Goal: Information Seeking & Learning: Learn about a topic

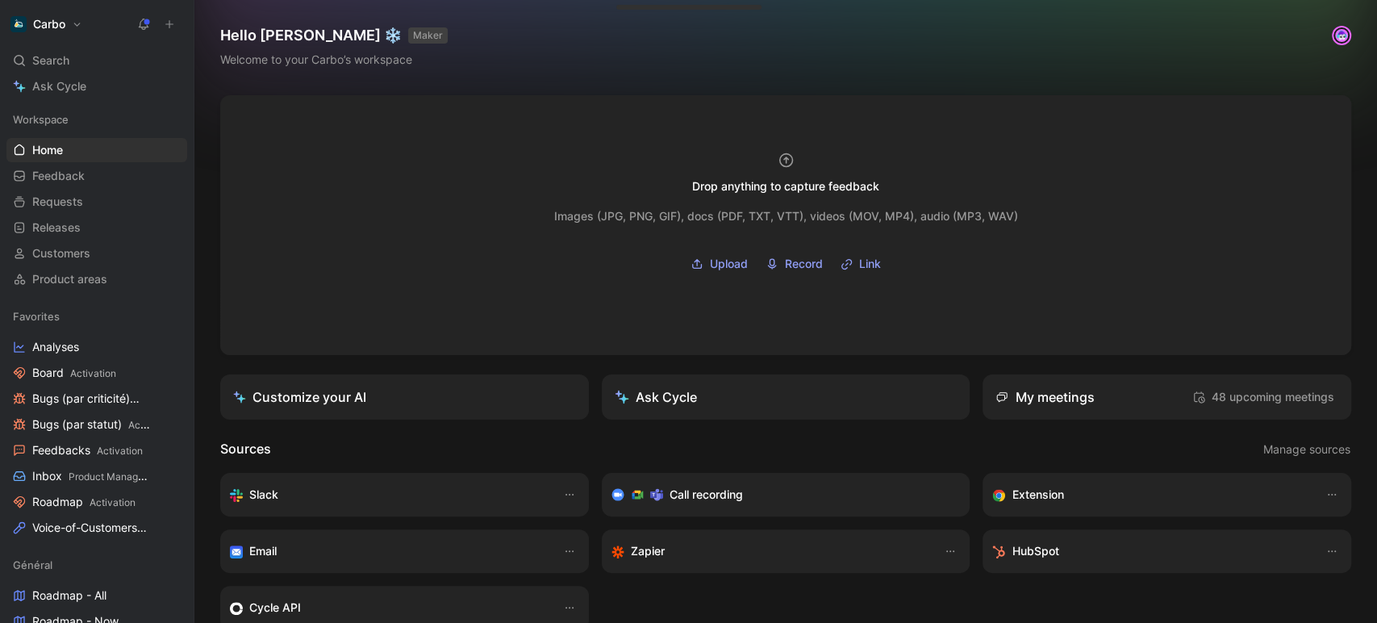
click at [83, 19] on button "Carbo" at bounding box center [46, 24] width 80 height 23
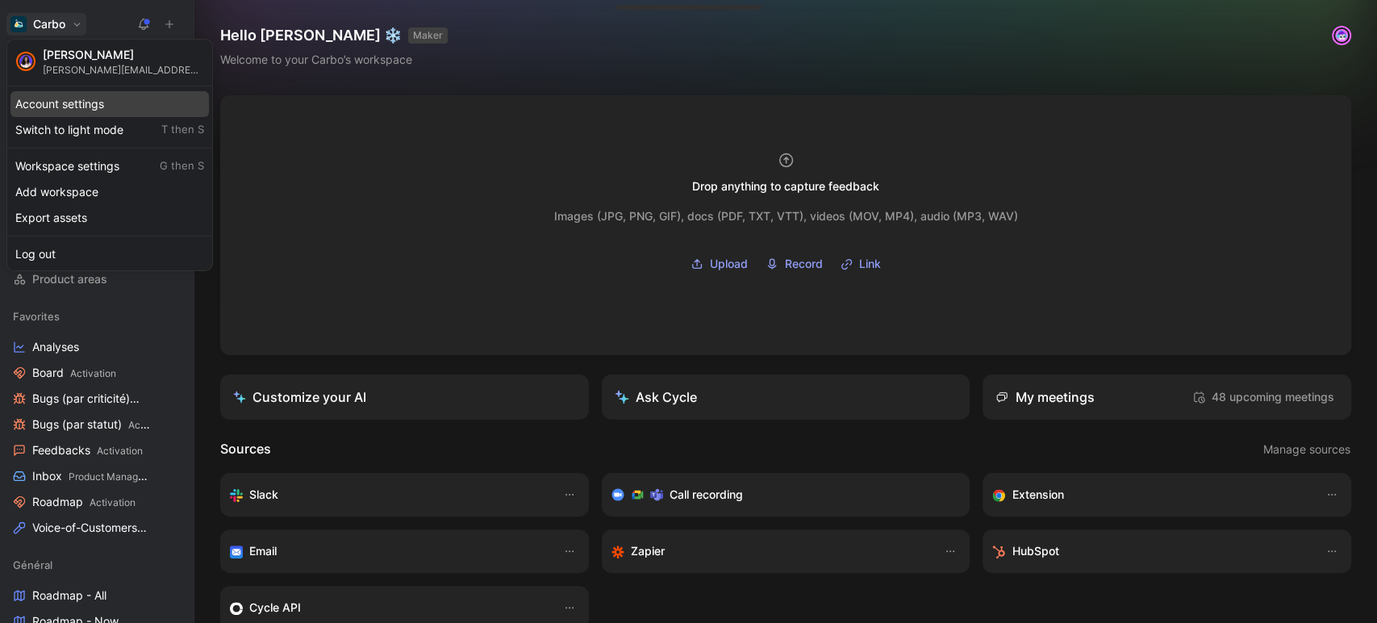
click at [103, 103] on div "Account settings" at bounding box center [109, 104] width 198 height 26
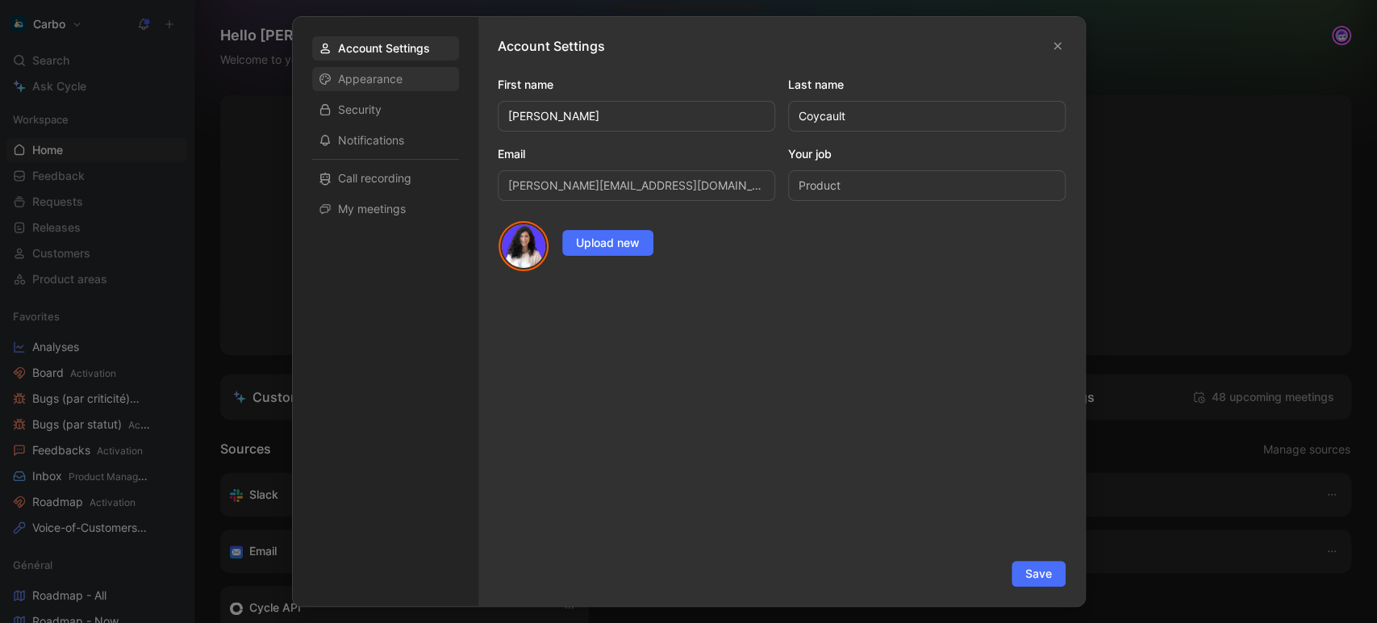
click at [391, 79] on span "Appearance" at bounding box center [370, 79] width 65 height 16
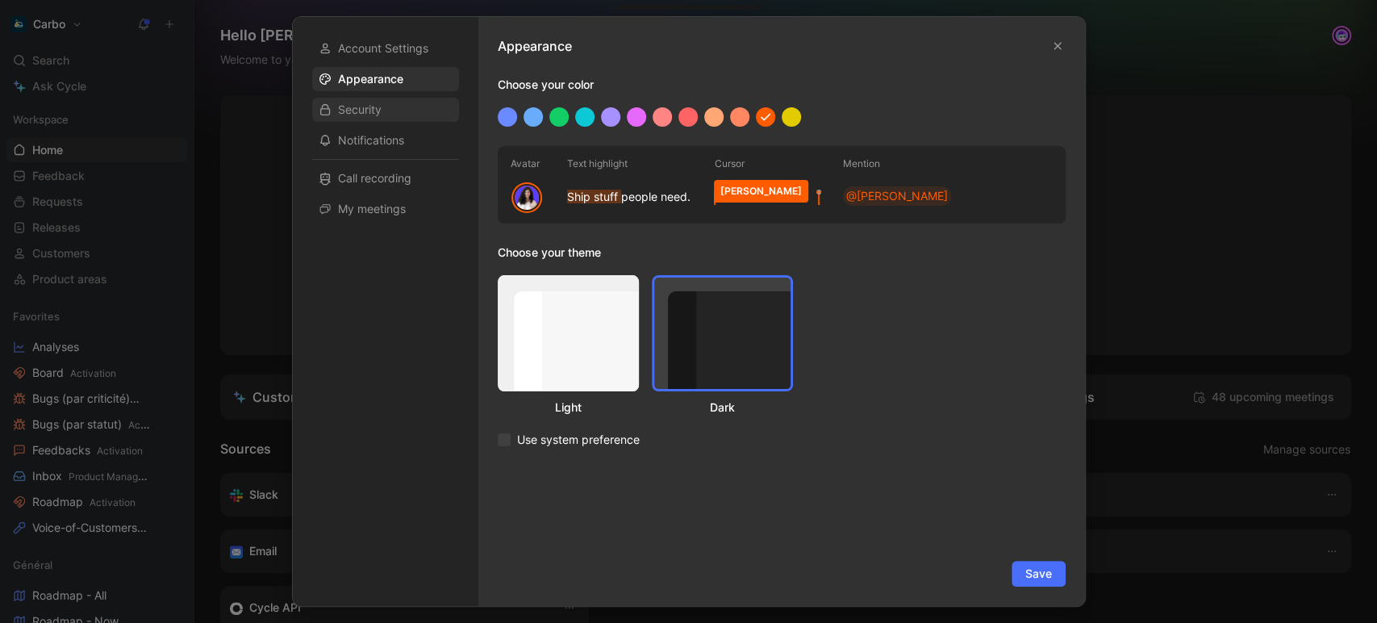
click at [397, 109] on div "Security" at bounding box center [385, 110] width 147 height 24
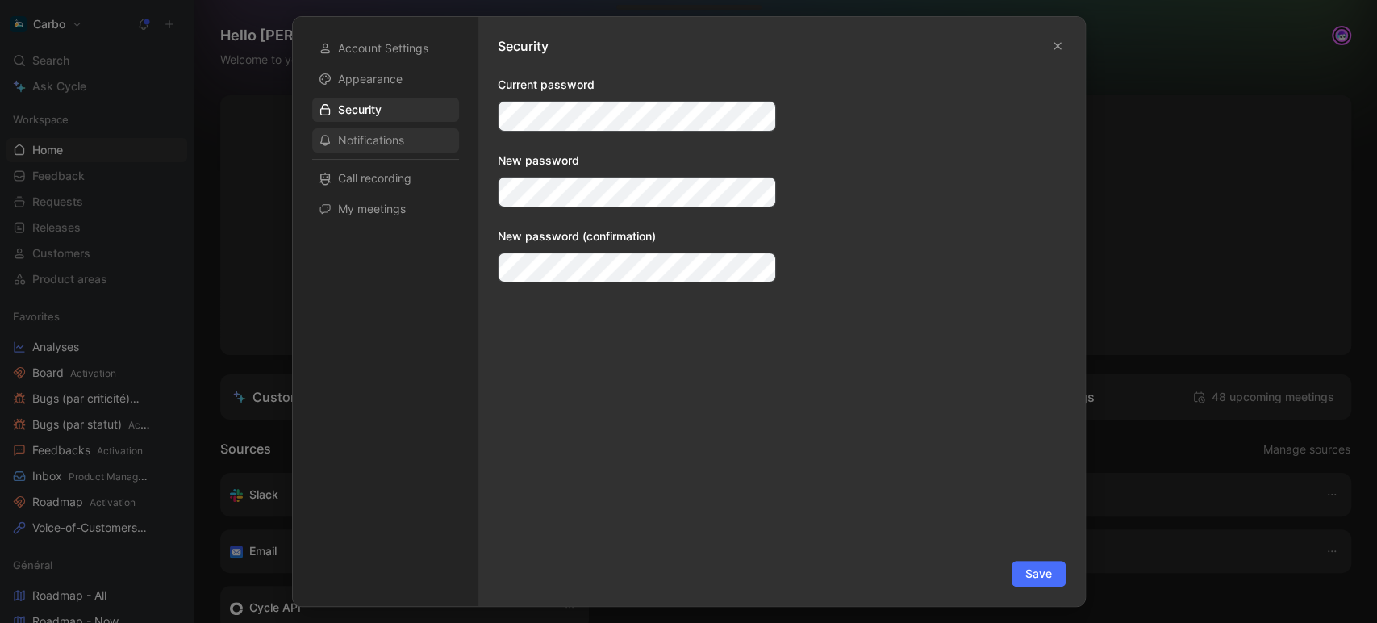
click at [407, 148] on div "Notifications" at bounding box center [385, 140] width 147 height 24
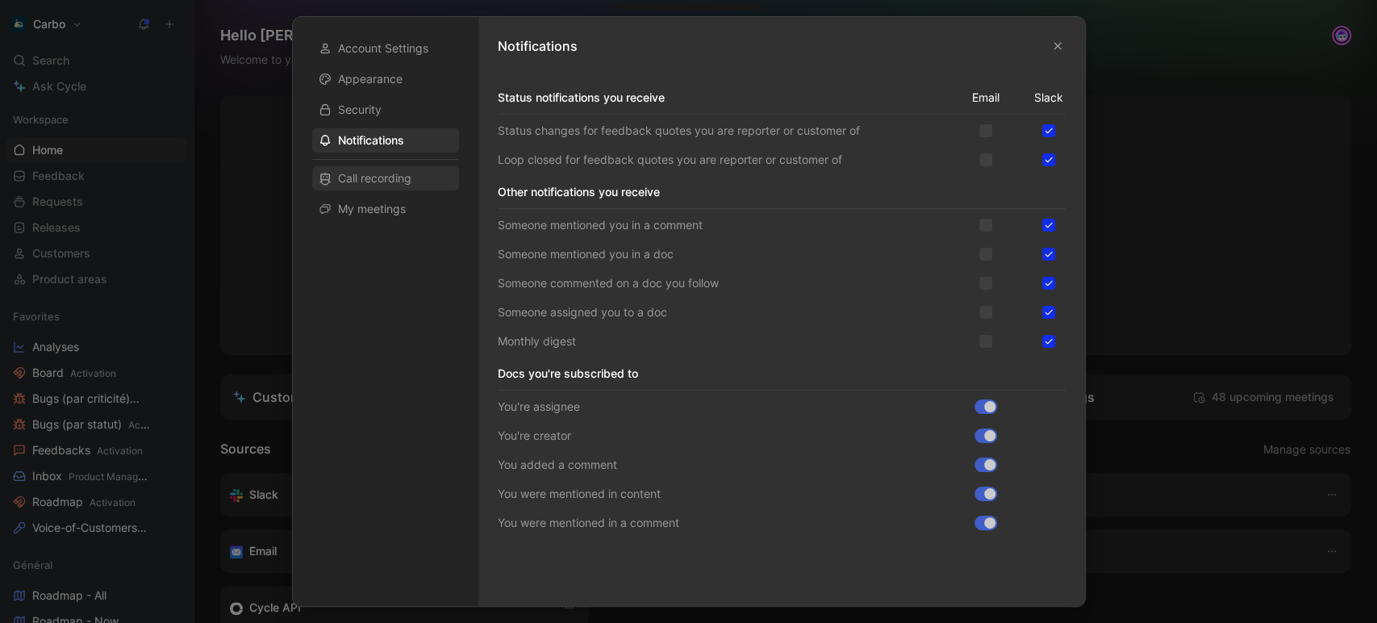
click at [415, 182] on div "Call recording" at bounding box center [385, 178] width 147 height 24
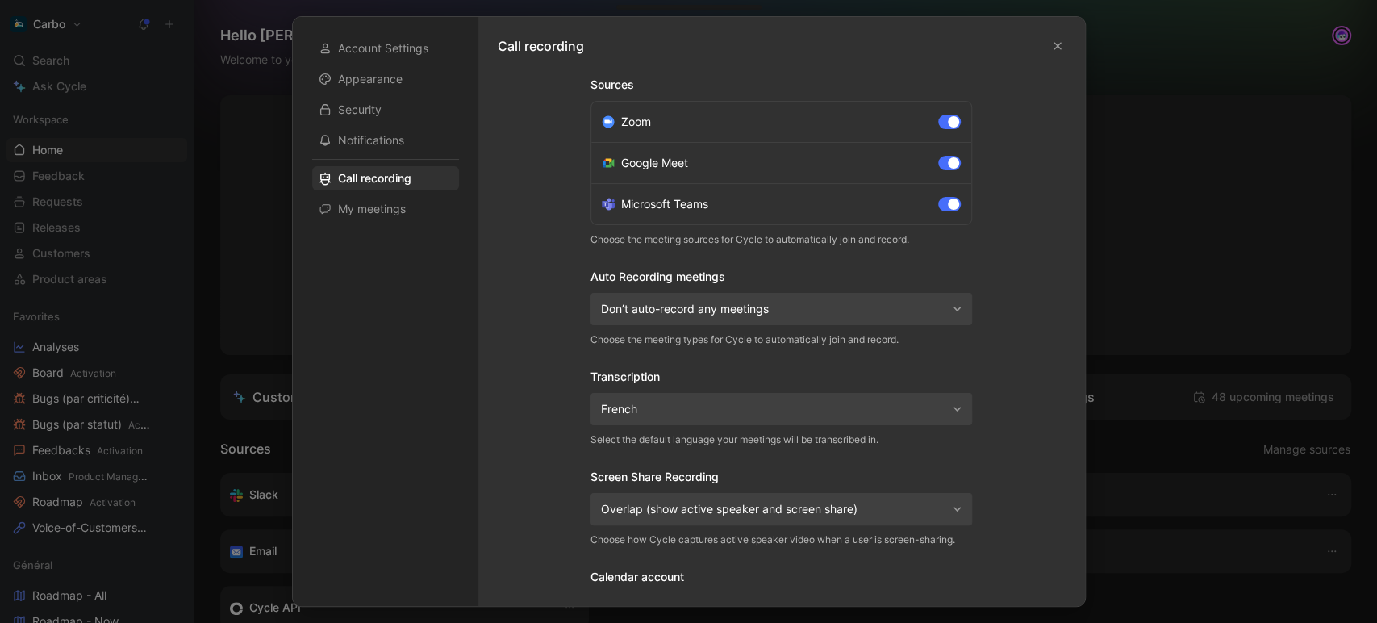
scroll to position [104, 0]
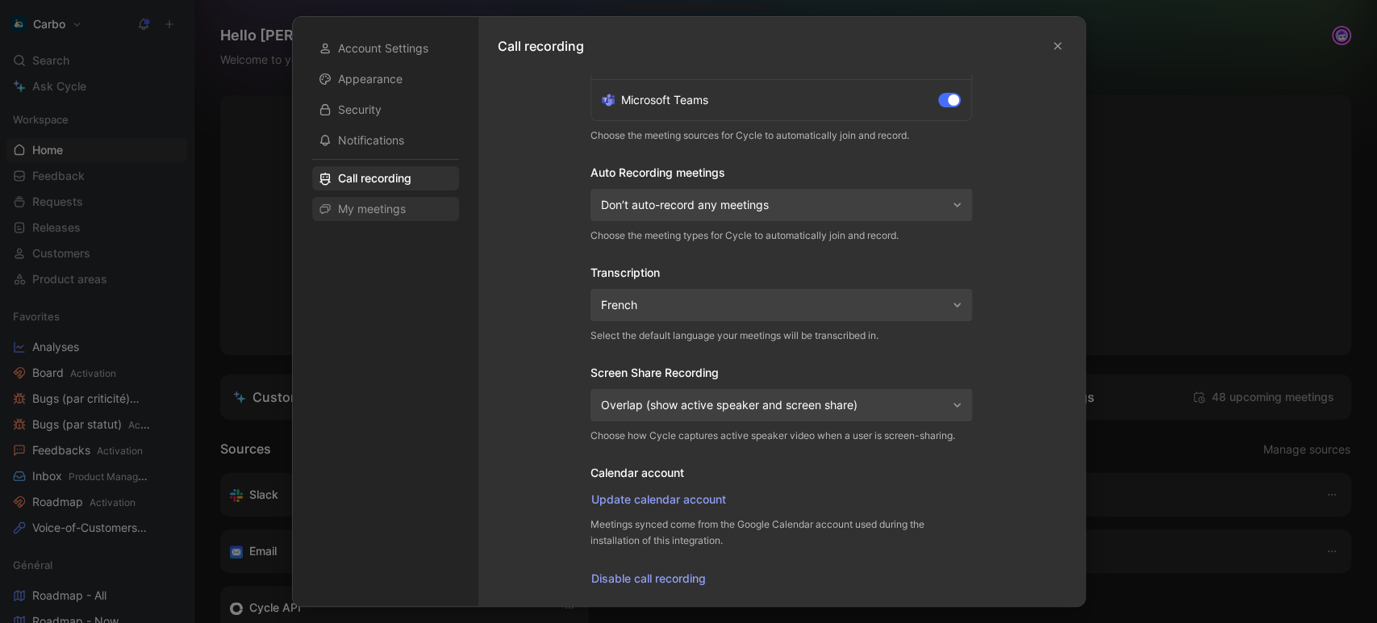
click at [387, 208] on span "My meetings" at bounding box center [372, 209] width 68 height 16
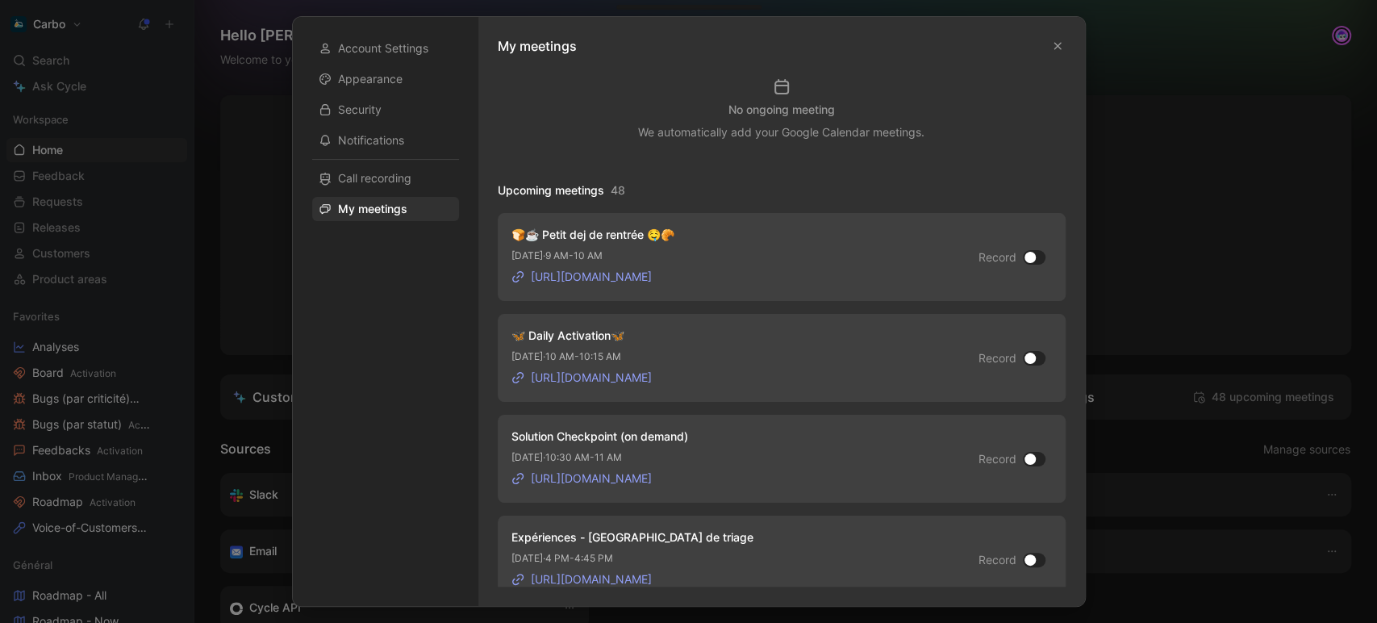
click at [244, 280] on div at bounding box center [688, 311] width 1377 height 623
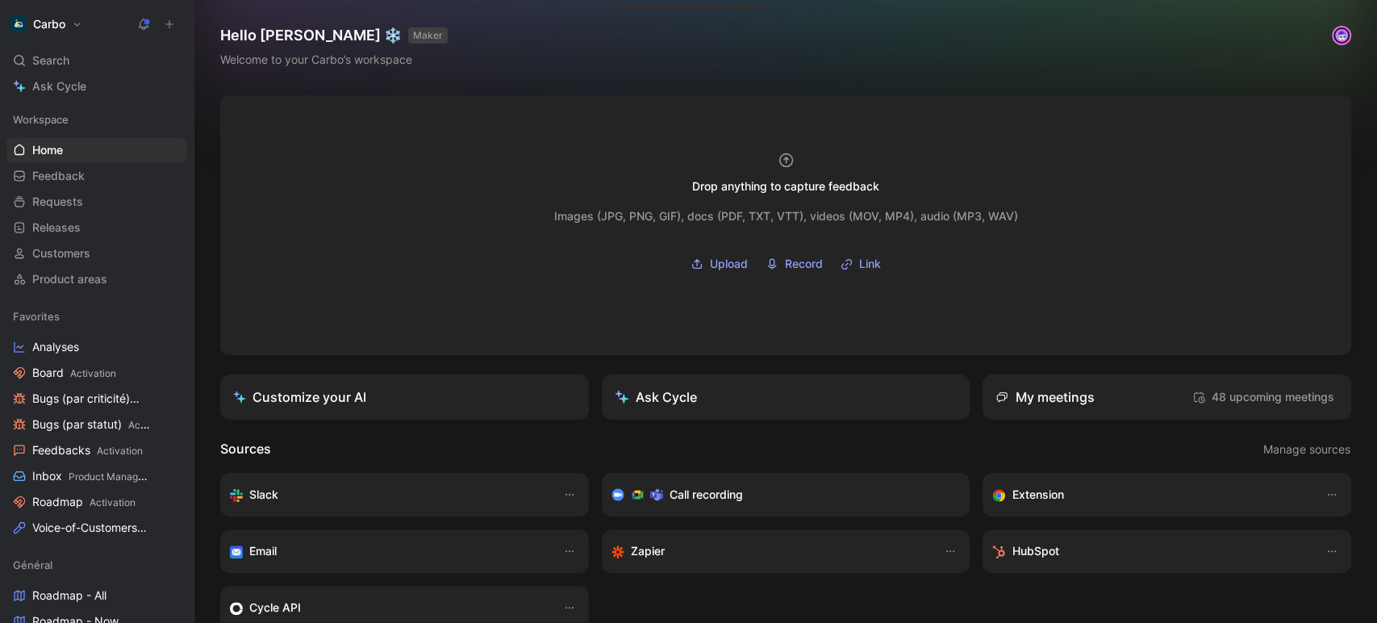
click at [50, 17] on h1 "Carbo" at bounding box center [49, 24] width 32 height 15
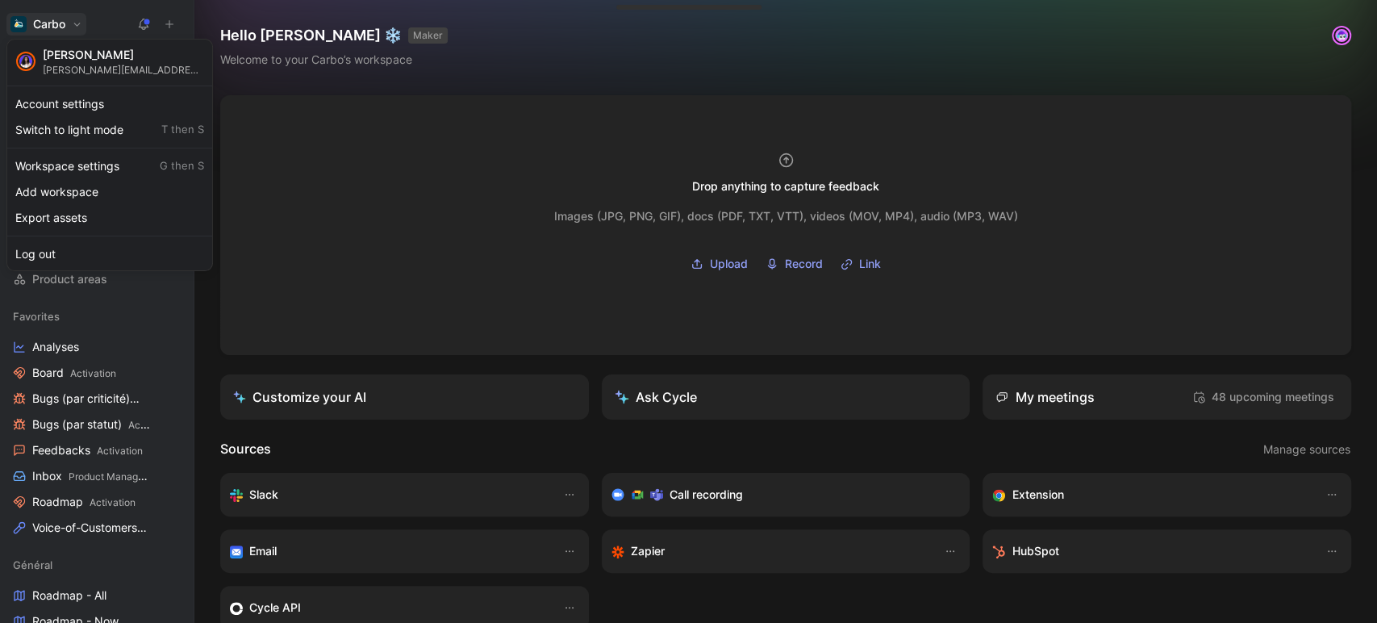
click at [284, 315] on div at bounding box center [688, 311] width 1377 height 623
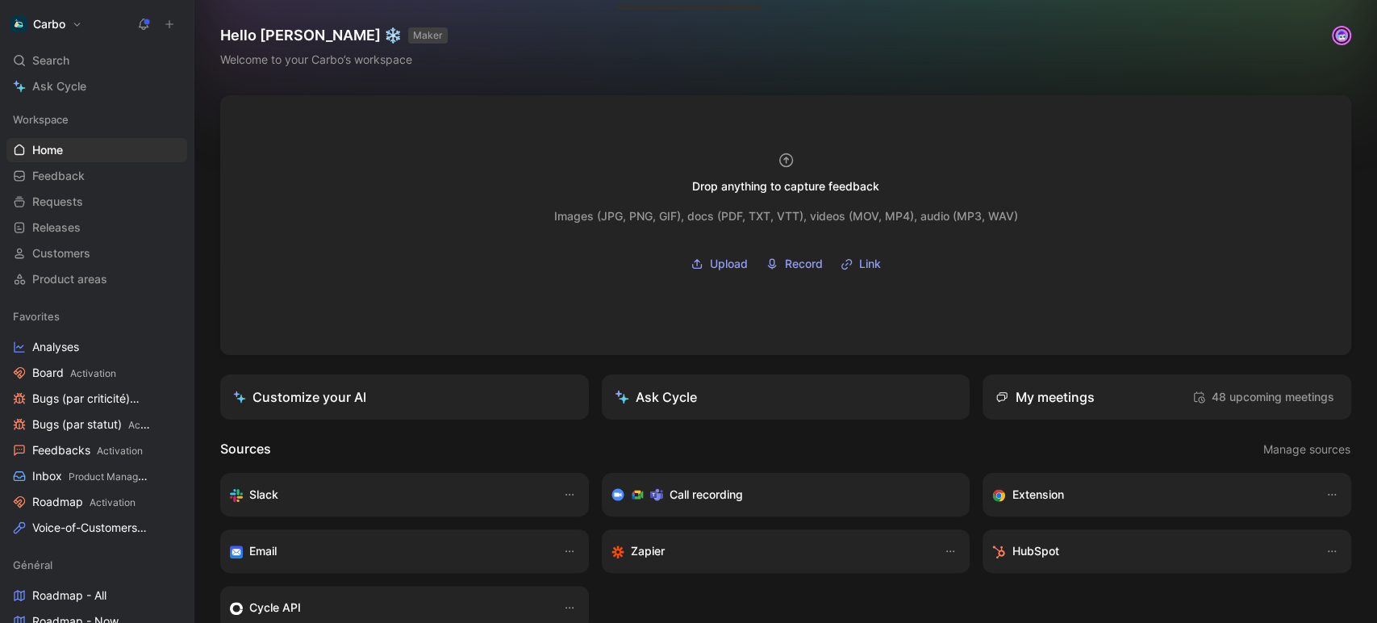
click at [148, 23] on use at bounding box center [144, 23] width 11 height 11
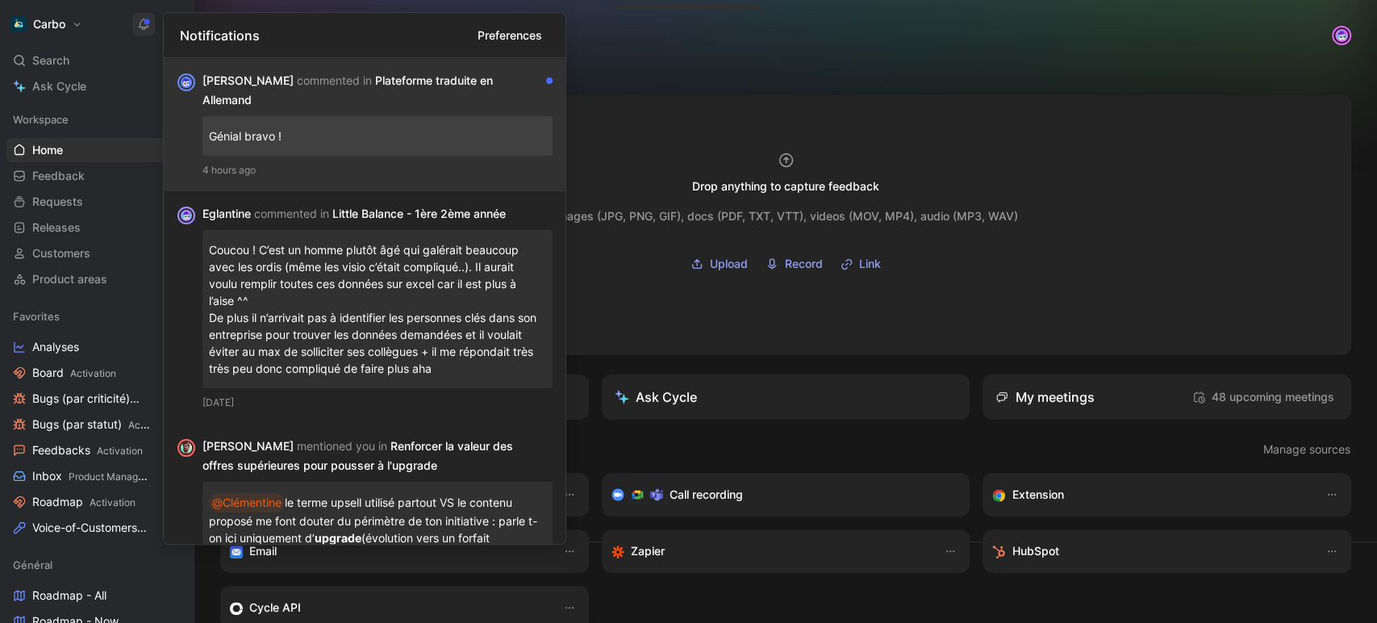
click at [382, 116] on div "Génial bravo !" at bounding box center [378, 136] width 350 height 40
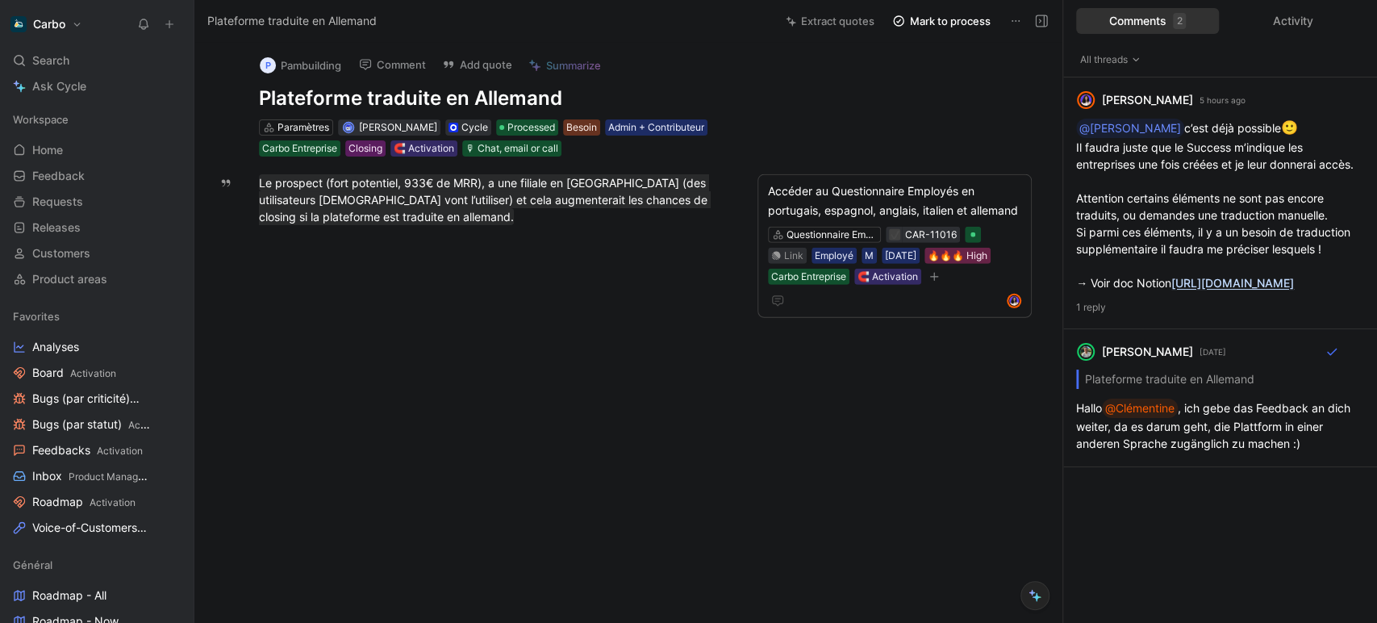
click at [148, 24] on icon at bounding box center [143, 24] width 13 height 13
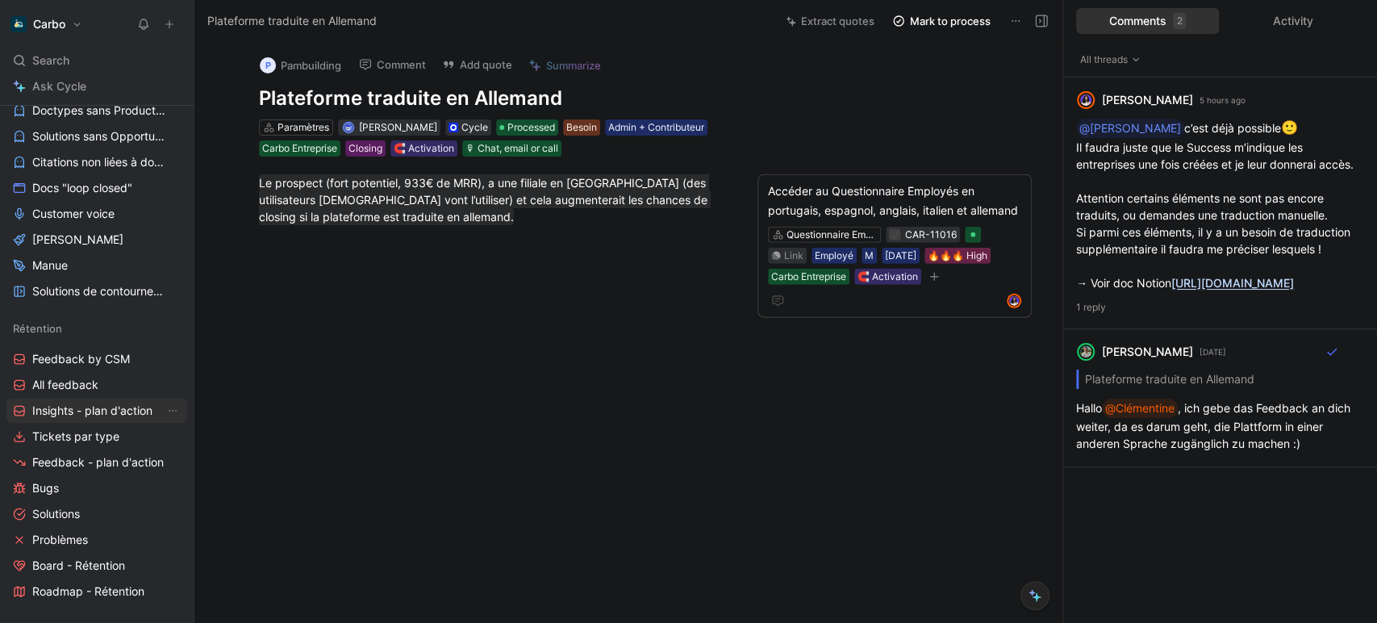
scroll to position [1115, 0]
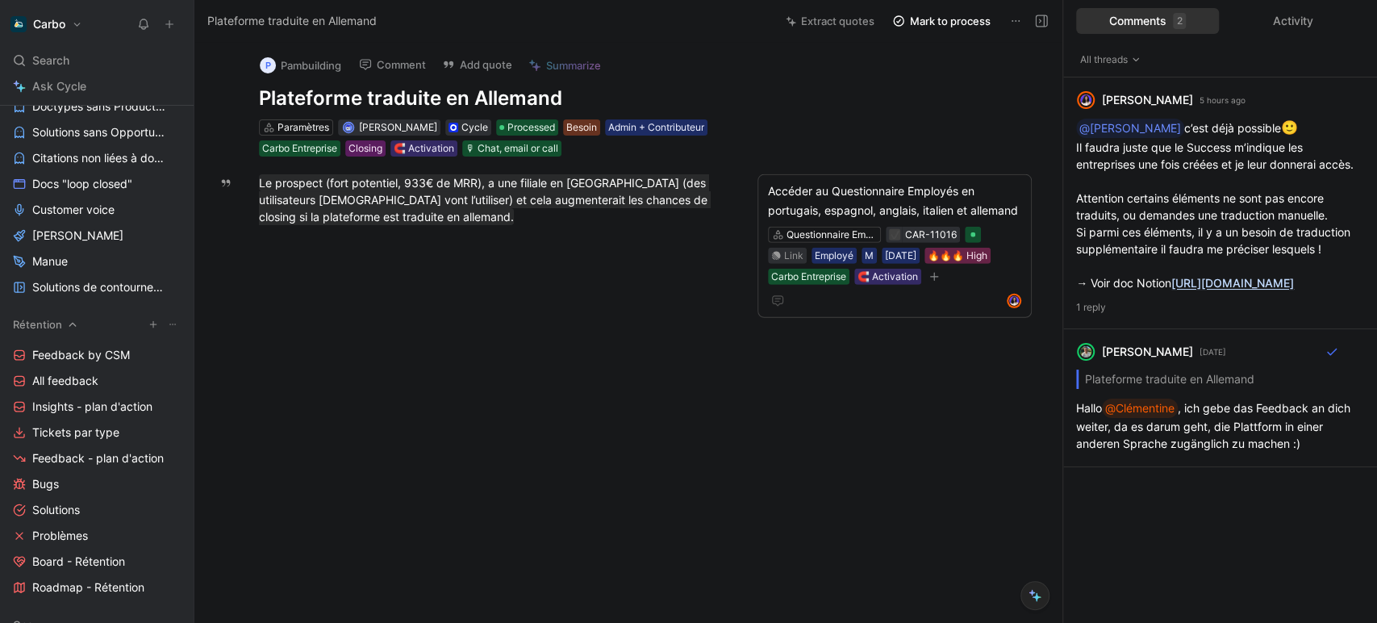
click at [76, 330] on div "Rétention" at bounding box center [96, 324] width 181 height 24
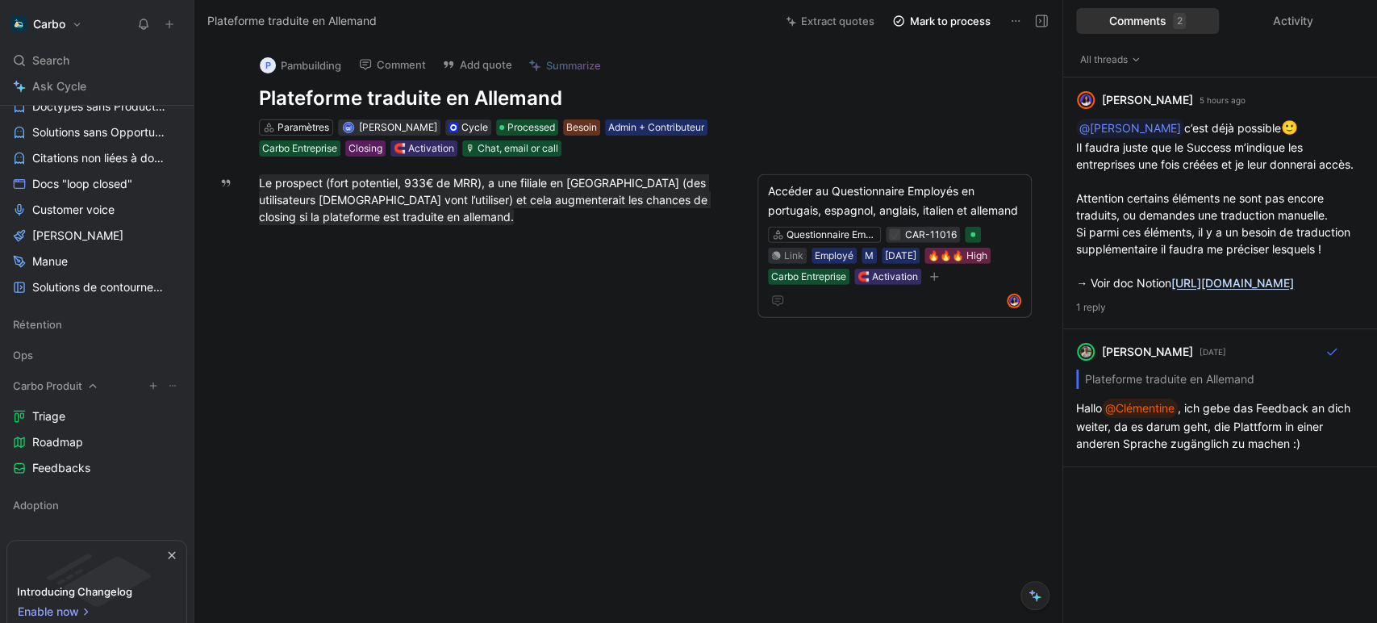
click at [87, 380] on div at bounding box center [92, 385] width 11 height 11
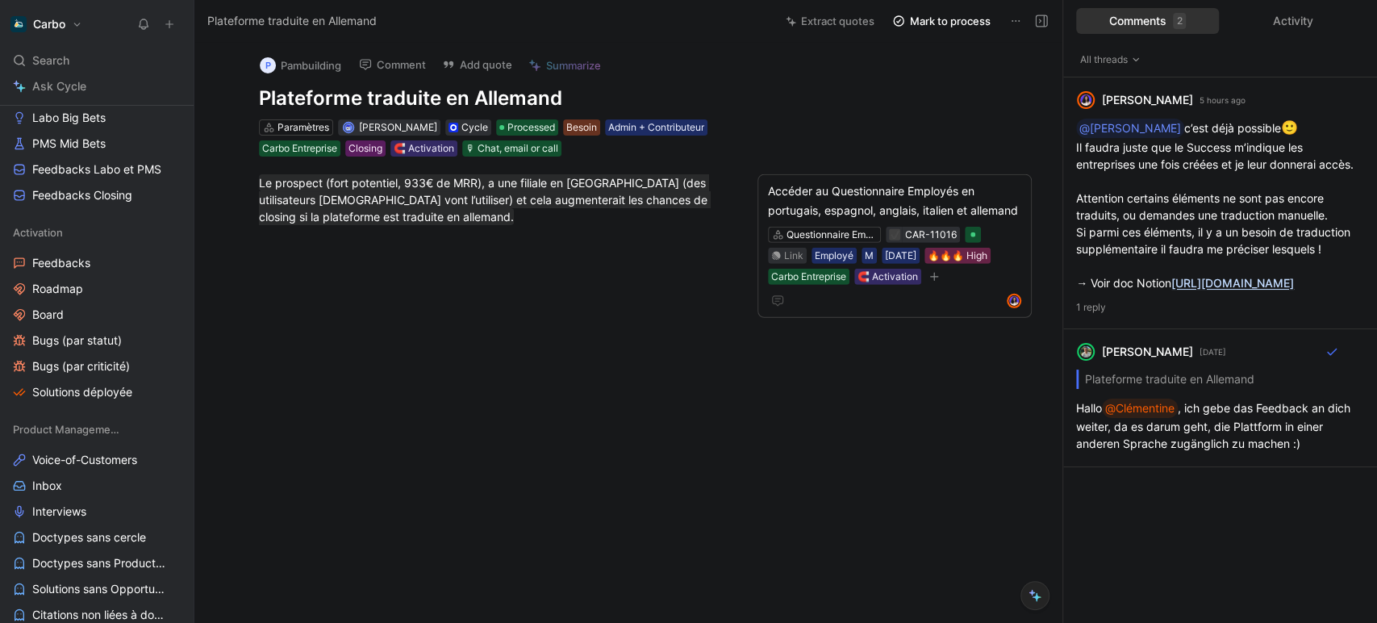
scroll to position [658, 0]
click at [96, 386] on span "Solutions déployée" at bounding box center [82, 392] width 100 height 16
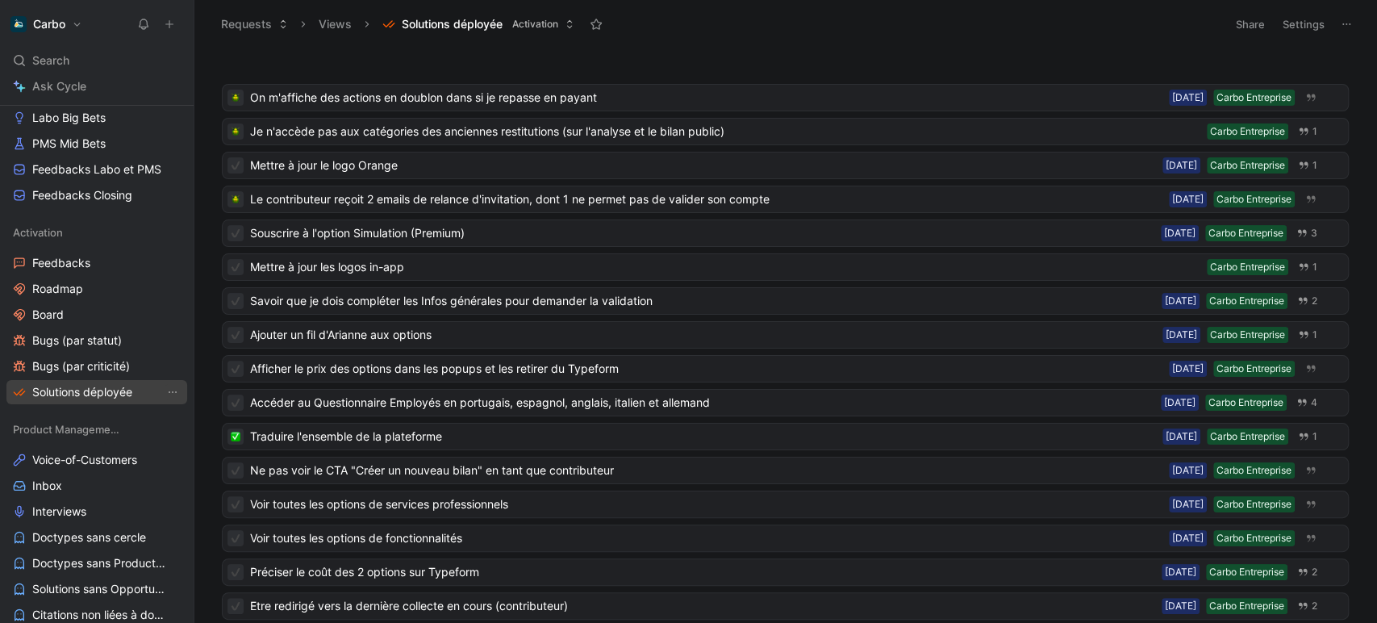
click at [166, 395] on icon "View actions" at bounding box center [172, 392] width 13 height 13
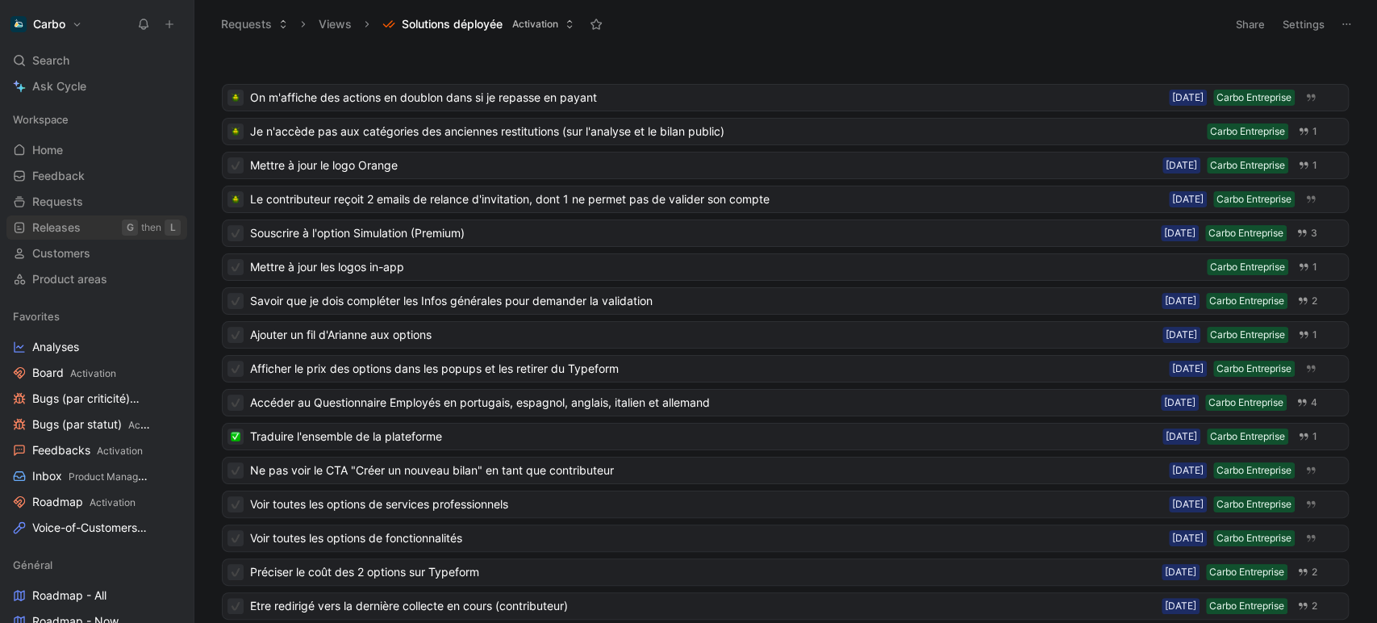
click at [102, 223] on link "Releases G then L" at bounding box center [96, 227] width 181 height 24
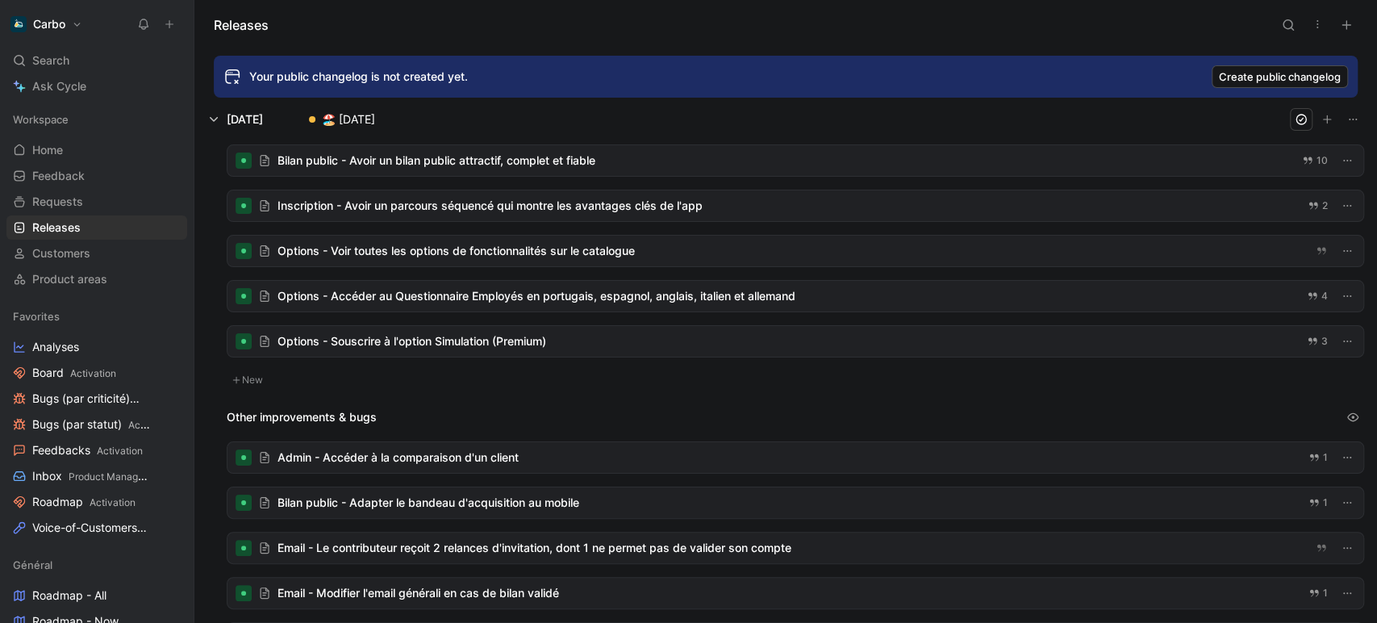
scroll to position [17, 0]
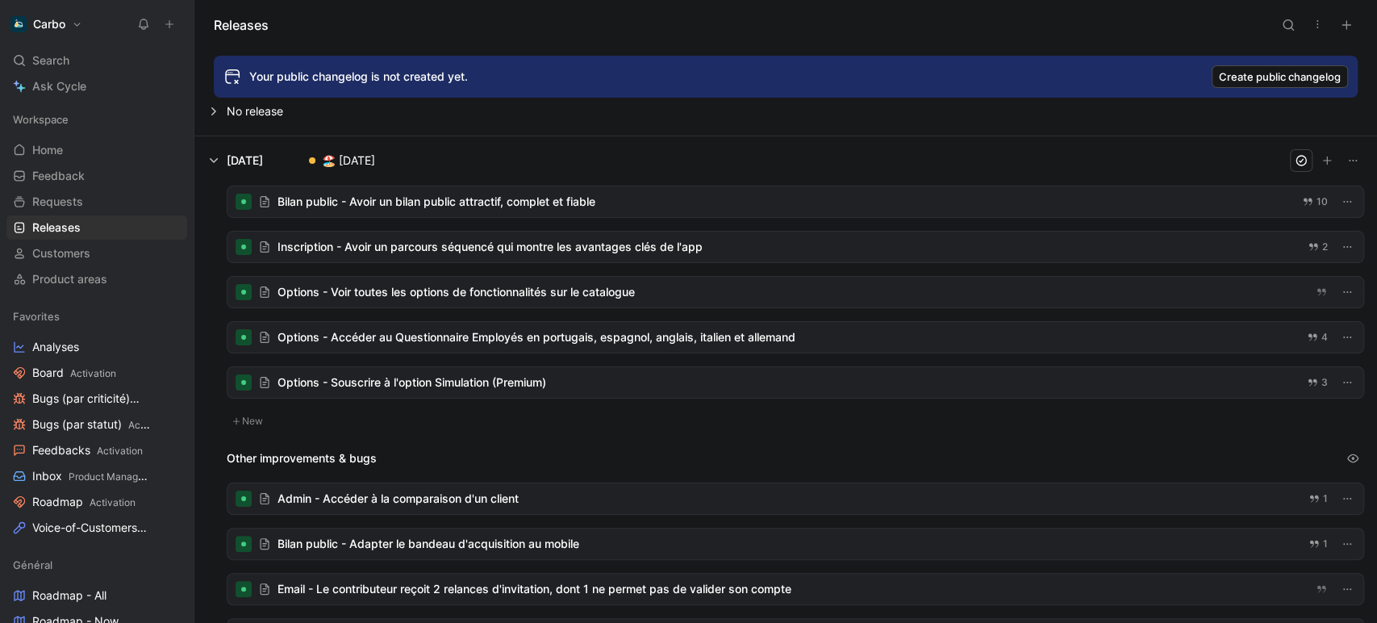
click at [646, 198] on div at bounding box center [796, 201] width 1136 height 31
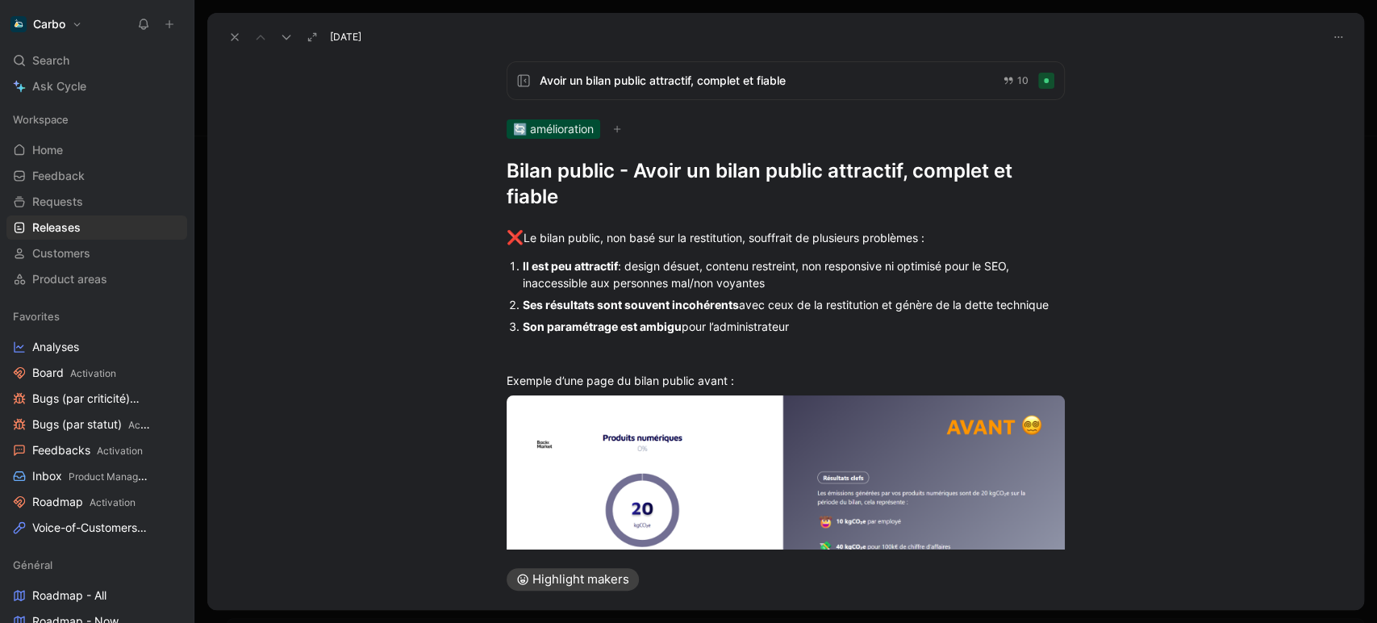
click at [653, 175] on h1 "Bilan public - Avoir un bilan public attractif, complet et fiable" at bounding box center [786, 184] width 558 height 52
copy h1 "Avoir"
click at [232, 37] on icon at bounding box center [234, 37] width 13 height 13
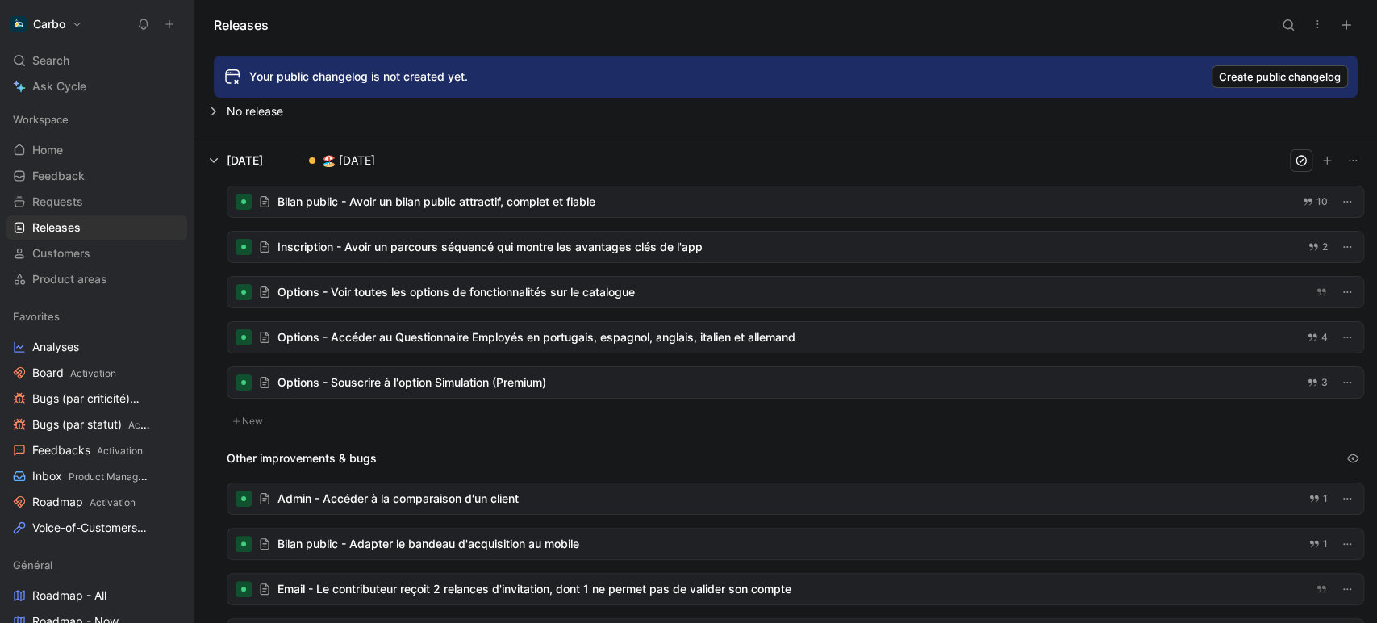
click at [444, 240] on div at bounding box center [796, 247] width 1136 height 31
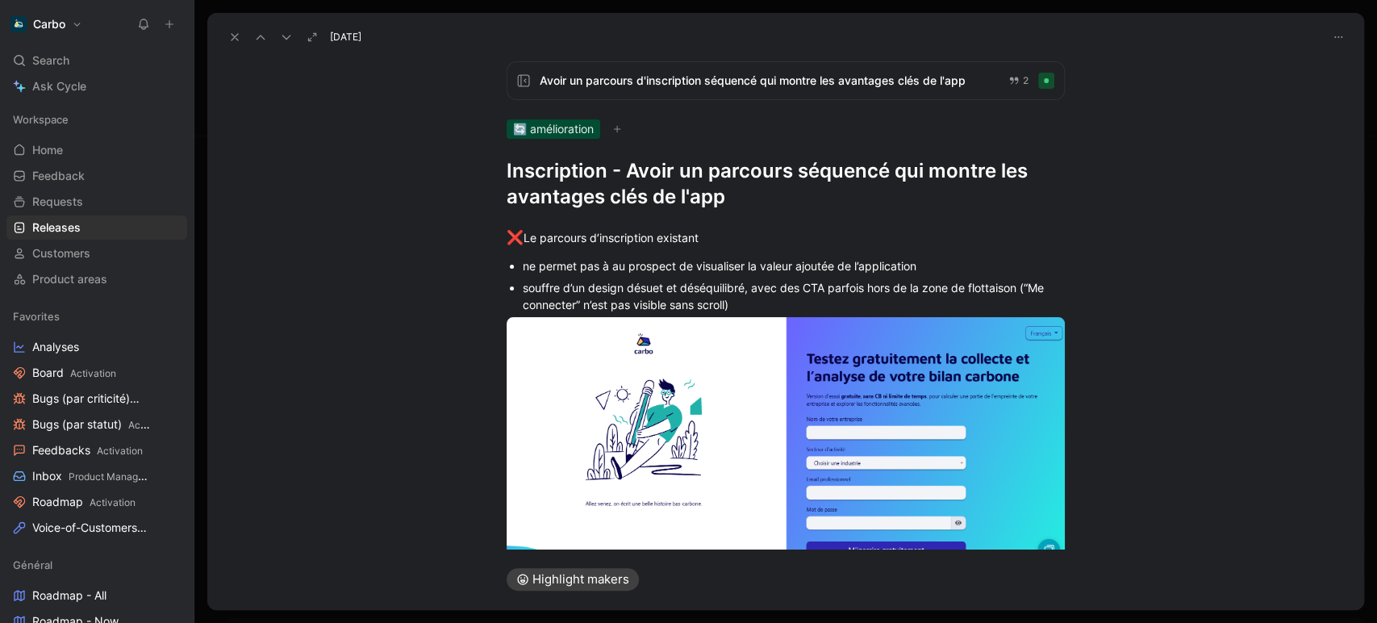
click at [694, 172] on h1 "Inscription - Avoir un parcours séquencé qui montre les avantages clés de l'app" at bounding box center [786, 184] width 558 height 52
copy h1 "Inscription - Avoir un parcours séquencé qui montre les avantages clés de l'app"
click at [232, 37] on icon at bounding box center [234, 37] width 13 height 13
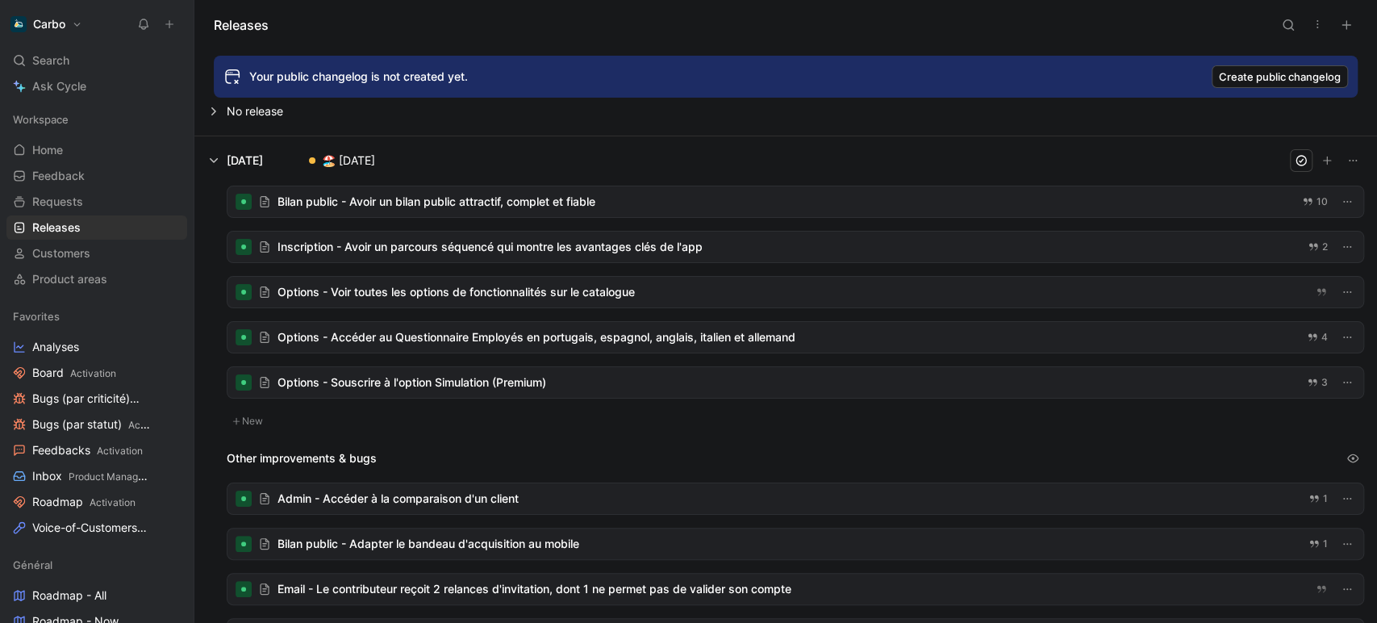
click at [499, 295] on div at bounding box center [796, 292] width 1136 height 31
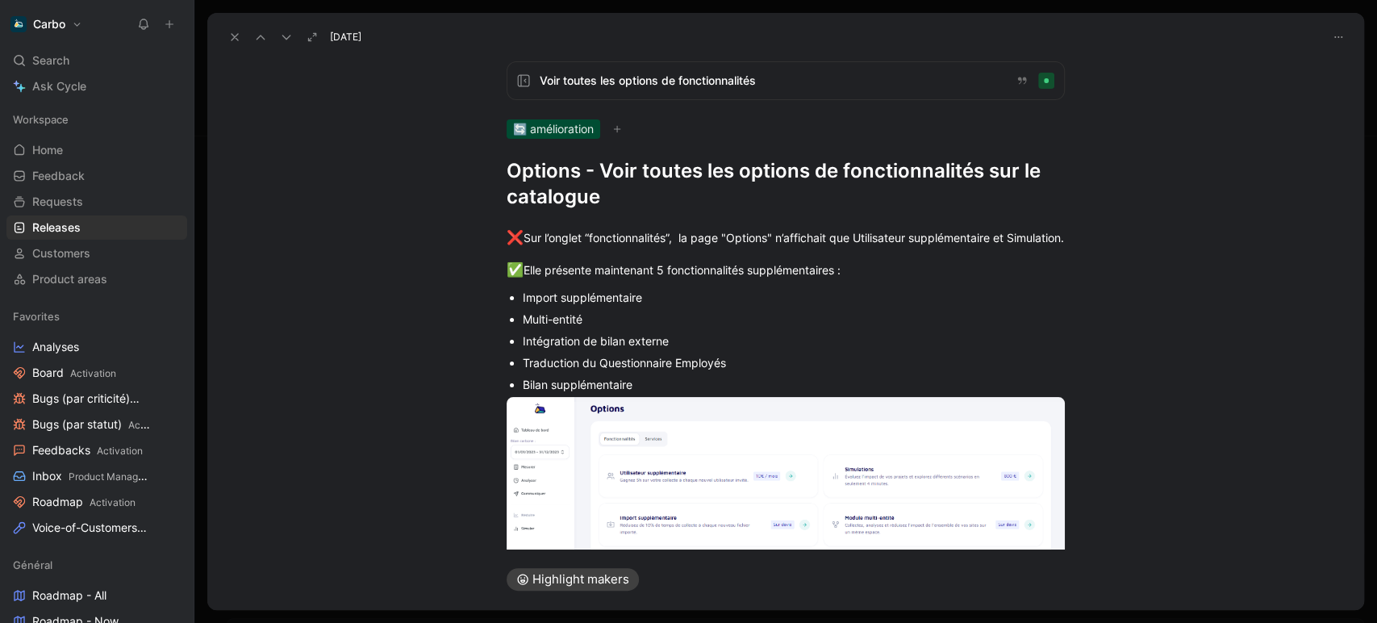
click at [232, 41] on icon at bounding box center [234, 37] width 13 height 13
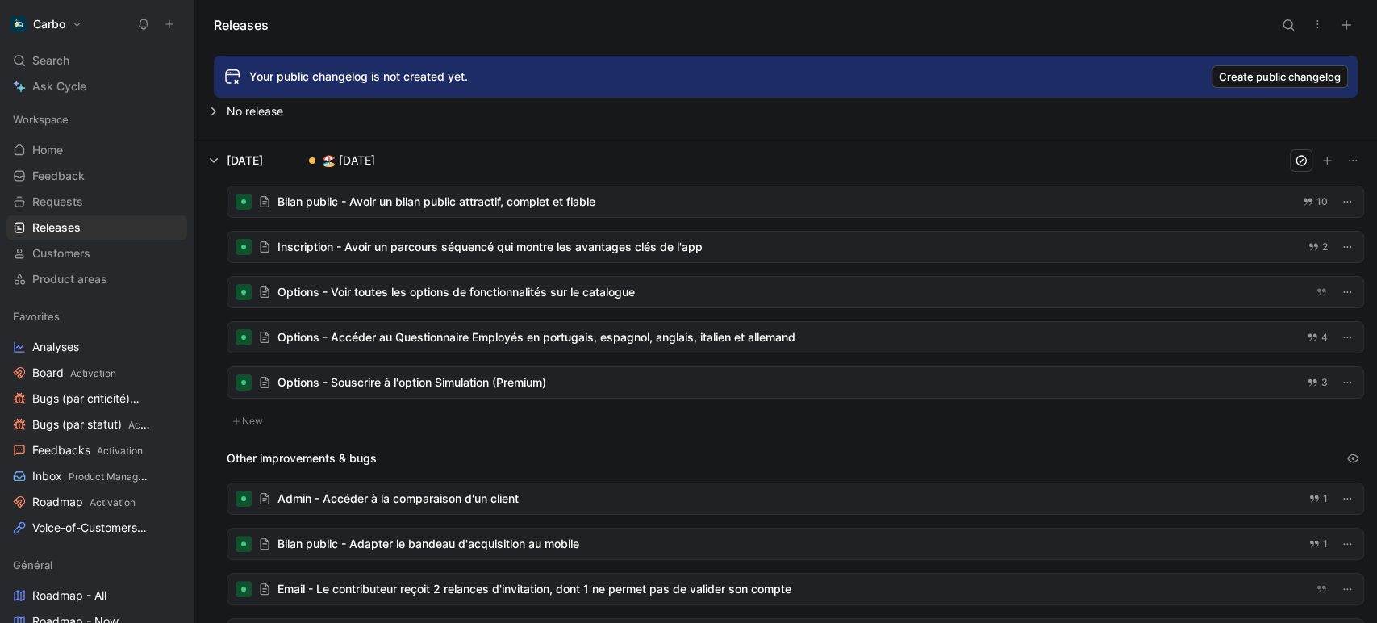
click at [486, 332] on div at bounding box center [796, 337] width 1136 height 31
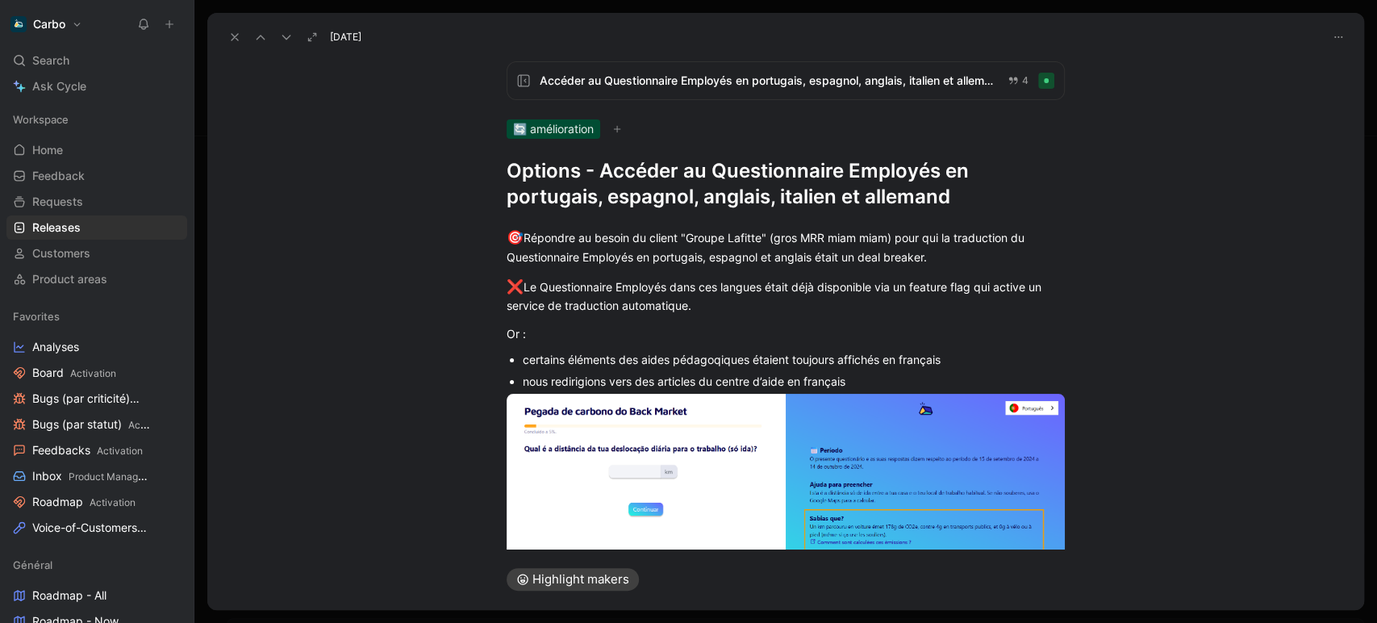
drag, startPoint x: 595, startPoint y: 168, endPoint x: 1013, endPoint y: 209, distance: 419.9
click at [1013, 209] on div "Accéder au Questionnaire Employés en portugais, espagnol, anglais, italien et a…" at bounding box center [785, 298] width 1157 height 500
copy h1 "Accéder au Questionnaire Employés en portugais, espagnol, anglais, italien et a…"
click at [714, 81] on span "Accéder au Questionnaire Employés en portugais, espagnol, anglais, italien et a…" at bounding box center [767, 80] width 455 height 19
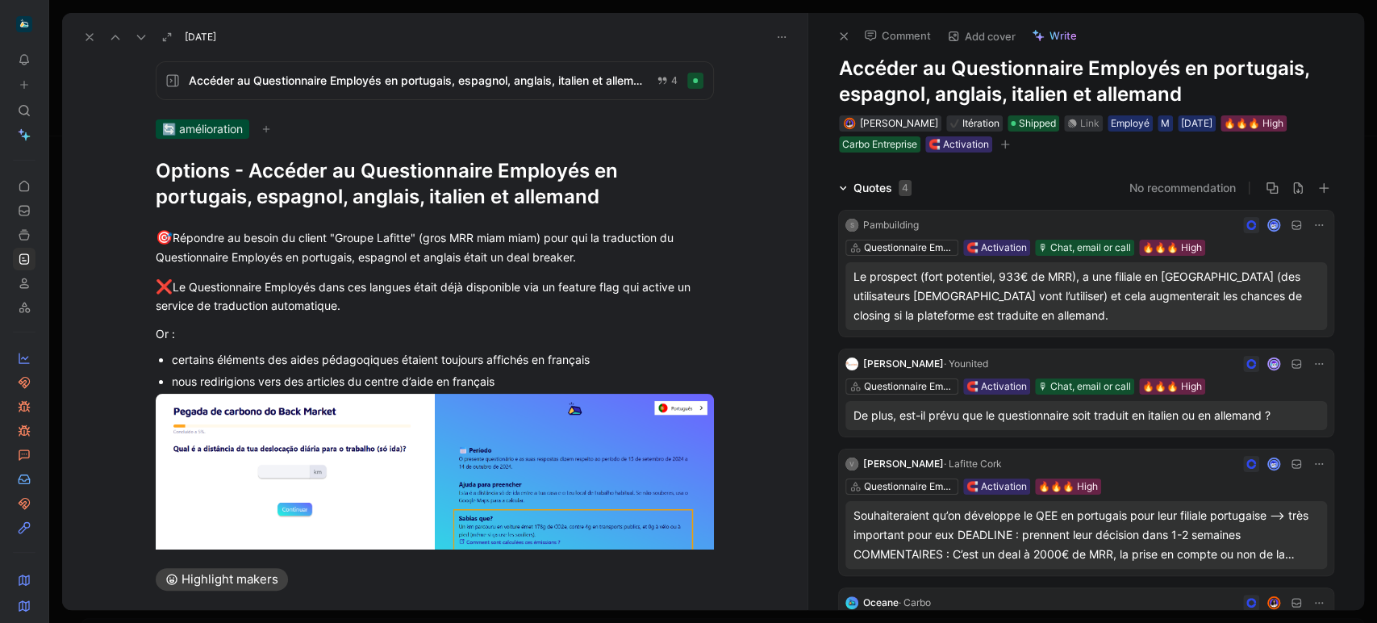
click at [849, 63] on h1 "Accéder au Questionnaire Employés en portugais, espagnol, anglais, italien et a…" at bounding box center [1086, 82] width 495 height 52
click at [1150, 67] on h1 "Avoir un Questionnaire Employés en portugais, espagnol, anglais, italien et all…" at bounding box center [1086, 82] width 495 height 52
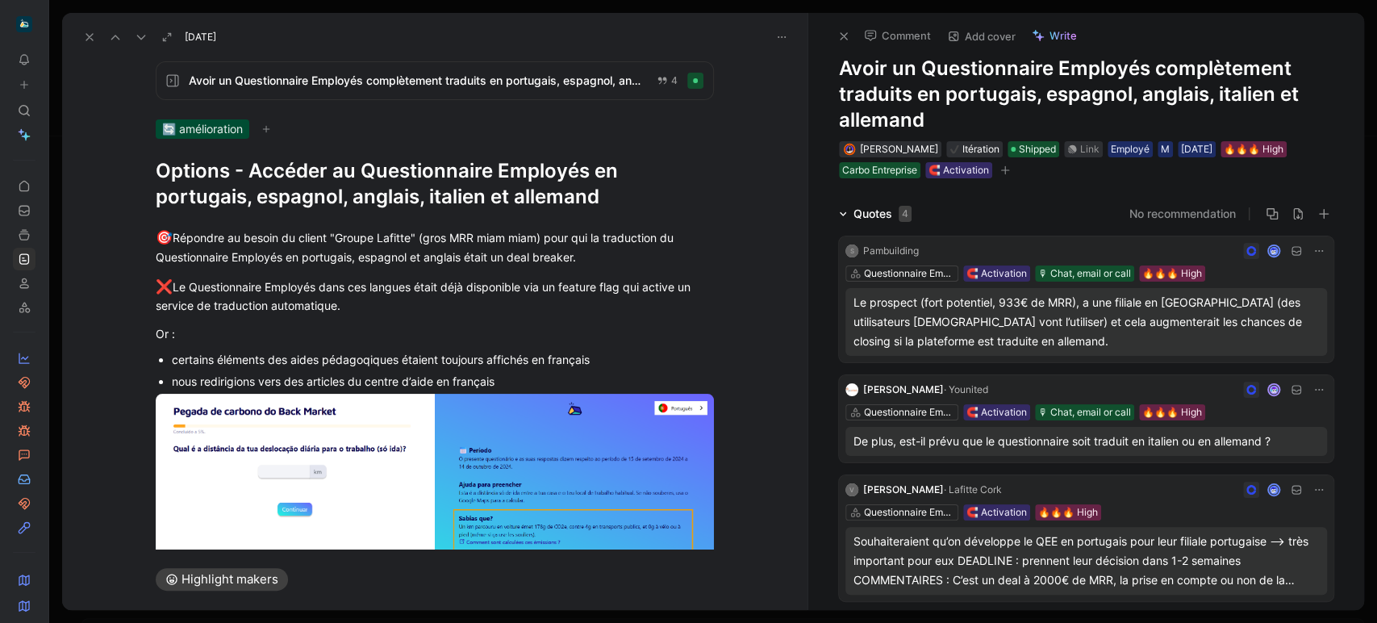
click at [921, 85] on h1 "Avoir un Questionnaire Employés complètement traduits en portugais, espagnol, a…" at bounding box center [1086, 94] width 495 height 77
copy h1 "Avoir un Questionnaire Employés complètement traduits en portugais, espagnol, a…"
click at [844, 37] on icon at bounding box center [843, 36] width 13 height 13
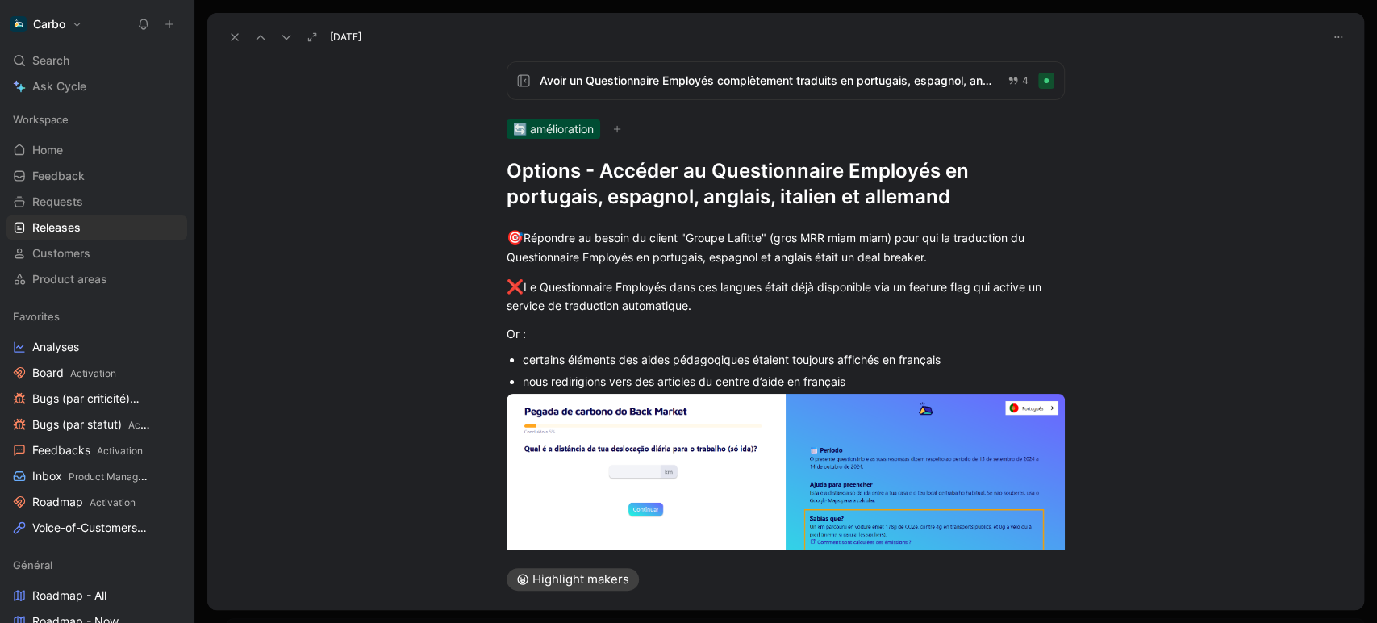
click at [616, 82] on span "Avoir un Questionnaire Employés complètement traduits en portugais, espagnol, a…" at bounding box center [767, 80] width 455 height 19
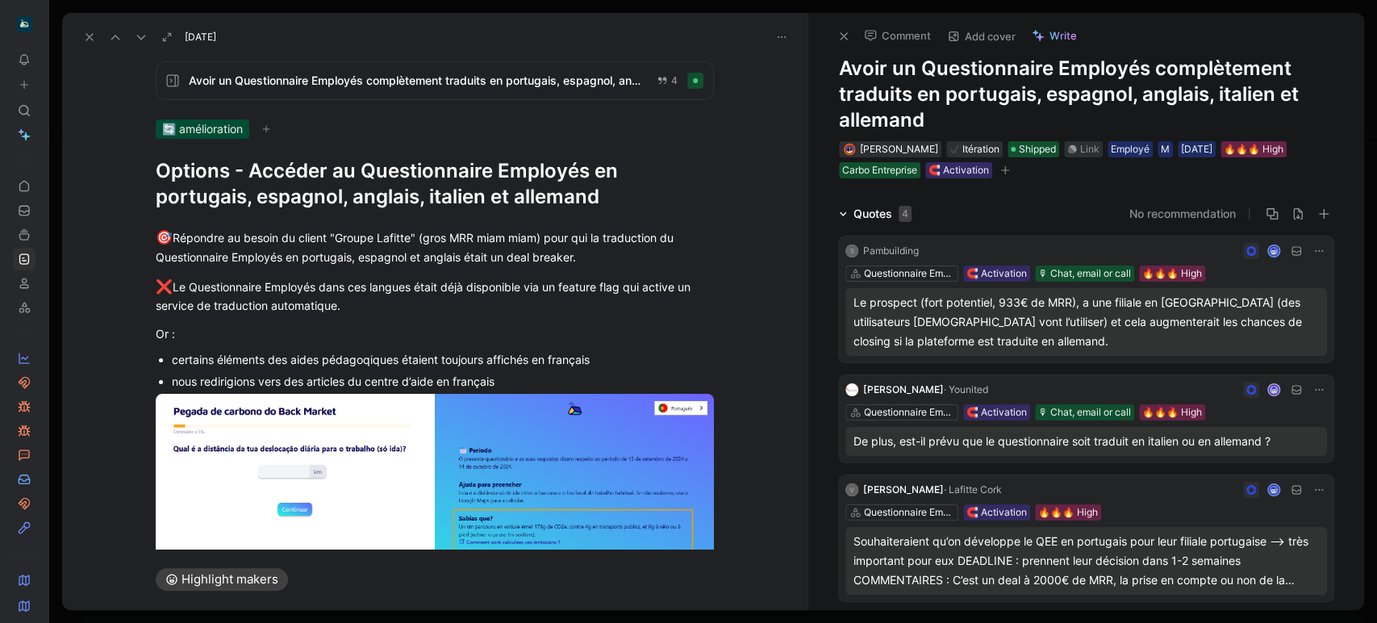
click at [846, 38] on icon at bounding box center [843, 36] width 13 height 13
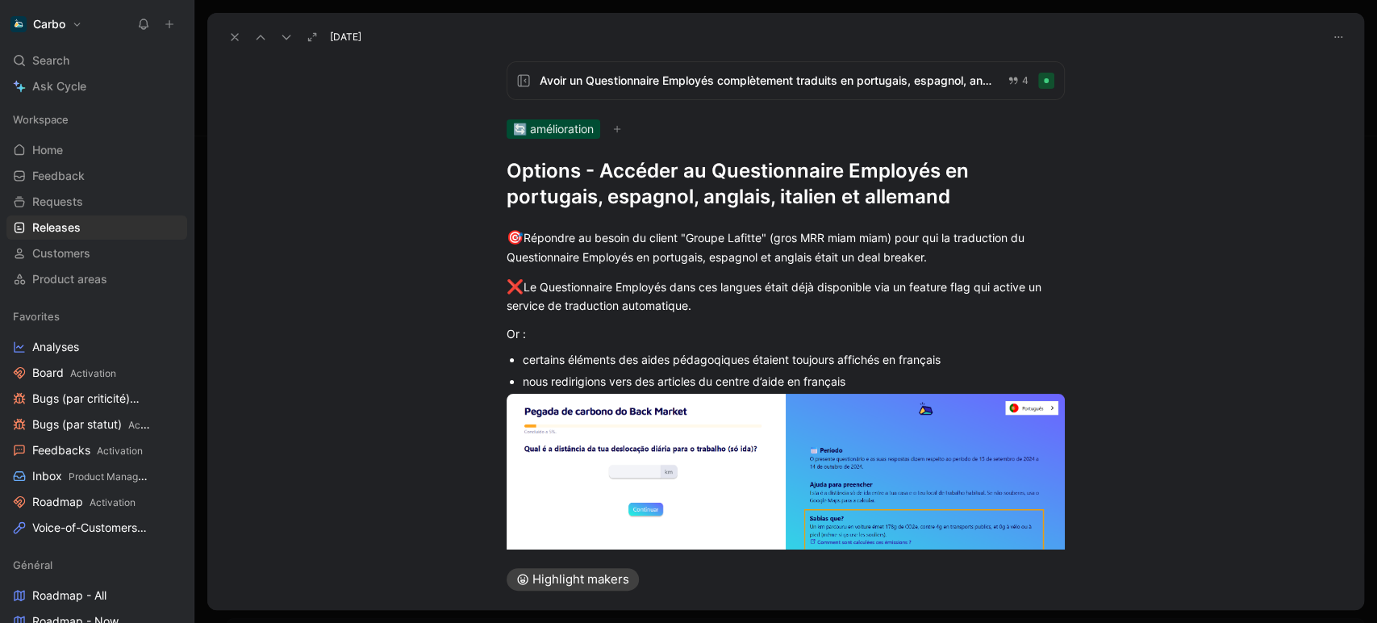
click at [233, 35] on use at bounding box center [235, 37] width 6 height 6
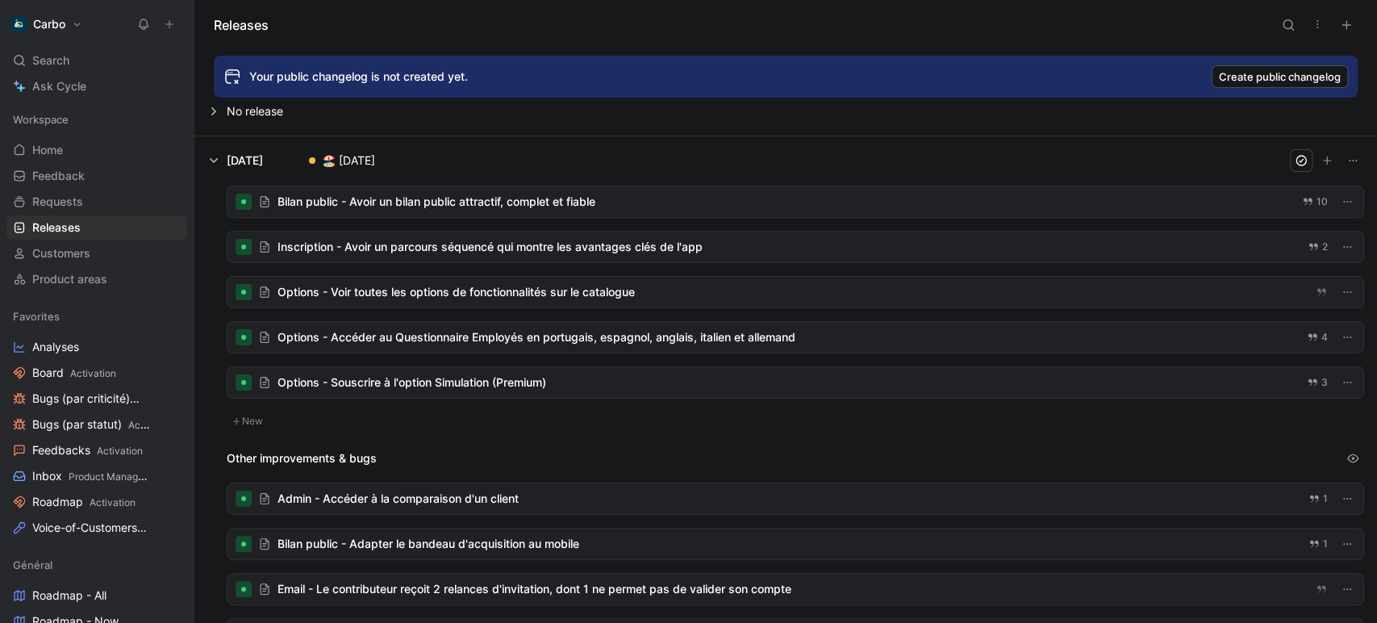
click at [421, 382] on div at bounding box center [796, 382] width 1136 height 31
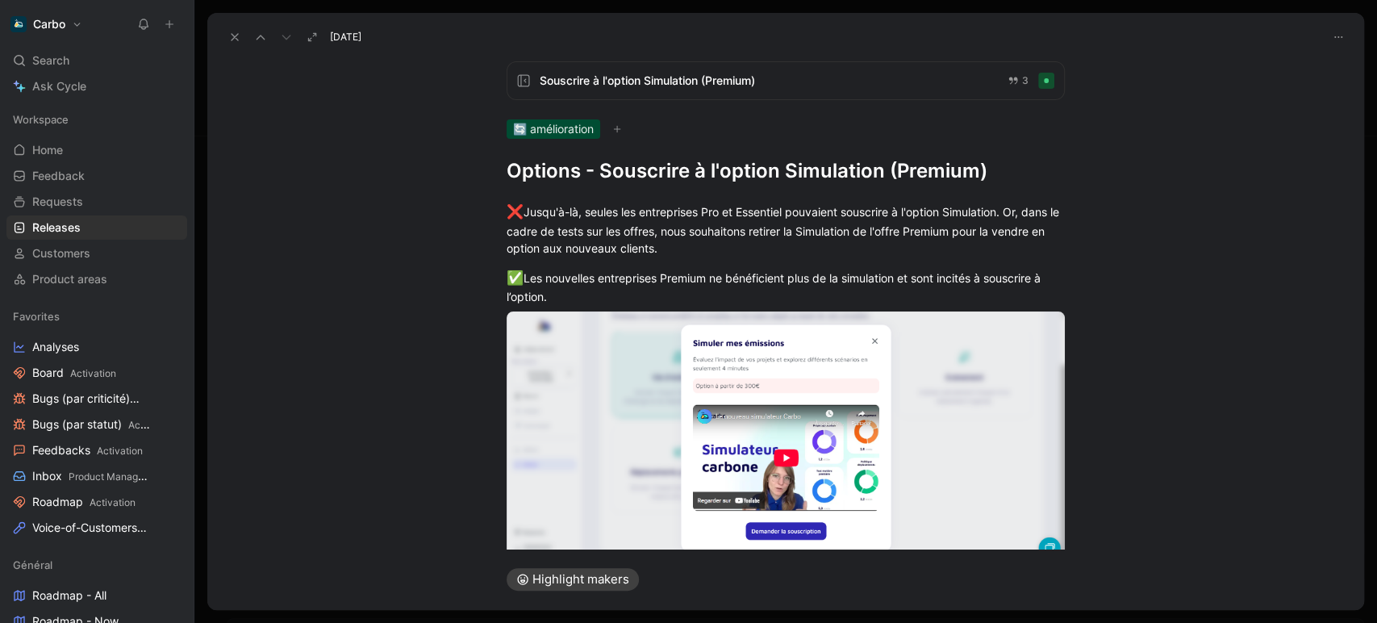
click at [887, 169] on h1 "Options - Souscrire à l'option Simulation (Premium)" at bounding box center [786, 171] width 558 height 26
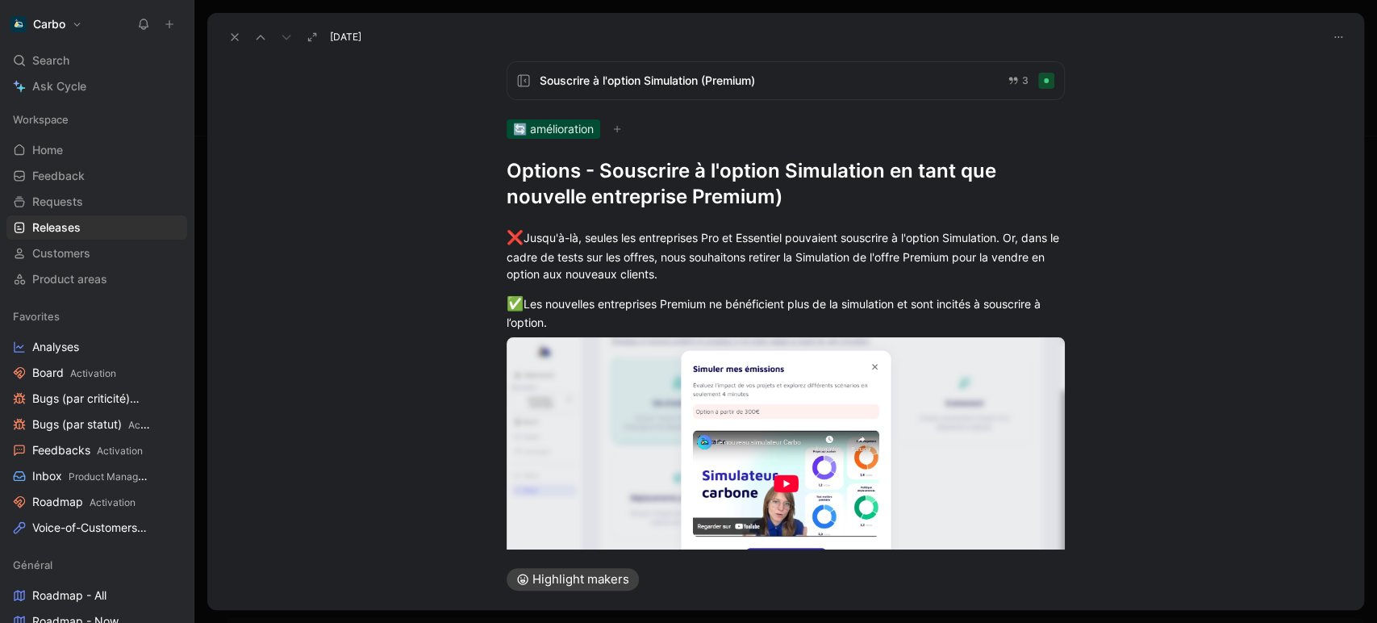
click at [811, 198] on h1 "Options - Souscrire à l'option Simulation en tant que nouvelle entreprise Premi…" at bounding box center [786, 184] width 558 height 52
click at [672, 177] on h1 "Options - Souscrire à l'option Simulation en tant que nouvelle entreprise Premi…" at bounding box center [786, 184] width 558 height 52
copy h1 "Options - Souscrire à l'option Simulation en tant que nouvelle entreprise Premi…"
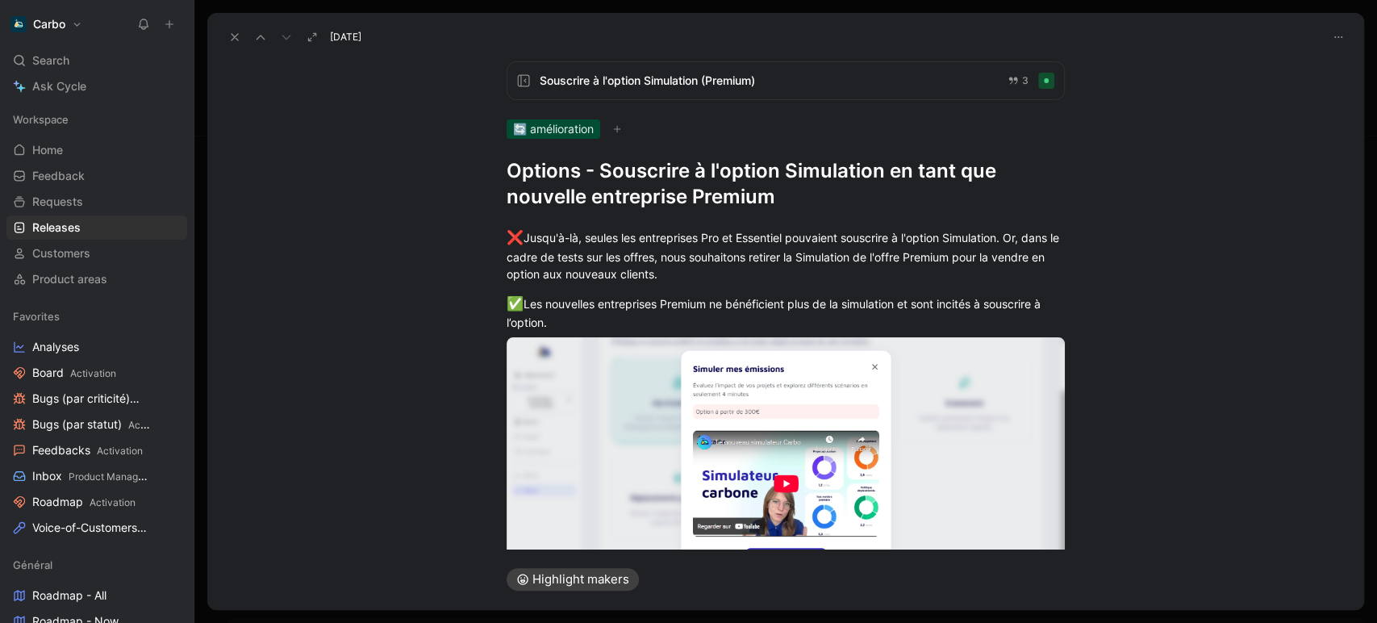
click at [868, 166] on h1 "Options - Souscrire à l'option Simulation en tant que nouvelle entreprise Premi…" at bounding box center [786, 184] width 558 height 52
click at [240, 36] on icon at bounding box center [234, 37] width 13 height 13
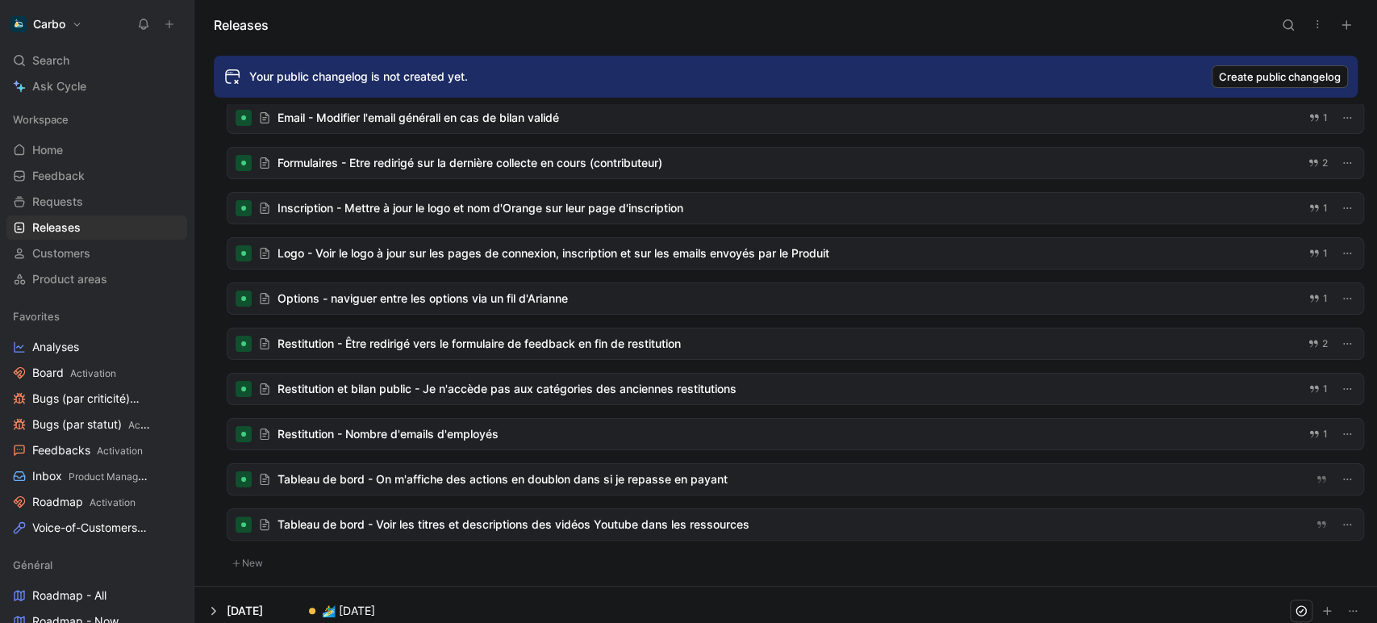
scroll to position [535, 0]
click at [389, 300] on div at bounding box center [796, 297] width 1136 height 31
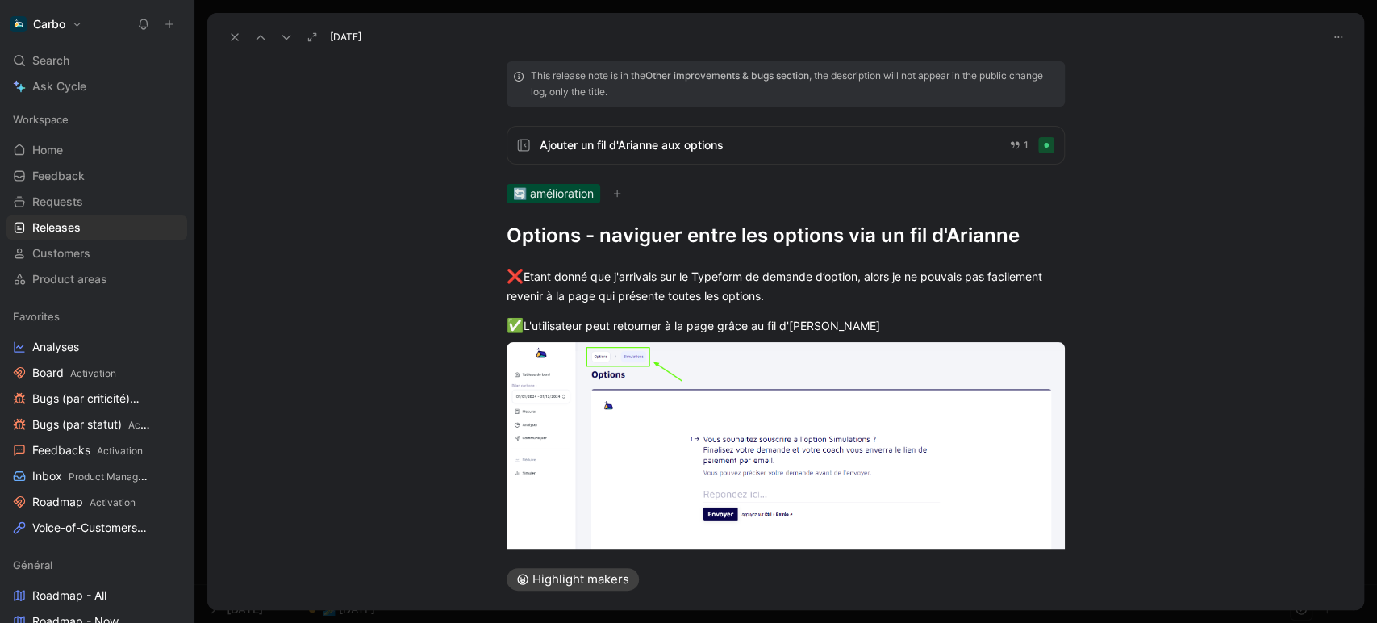
click at [605, 240] on h1 "Options - naviguer entre les options via un fil d'Arianne" at bounding box center [786, 236] width 558 height 26
click at [236, 36] on use at bounding box center [235, 37] width 6 height 6
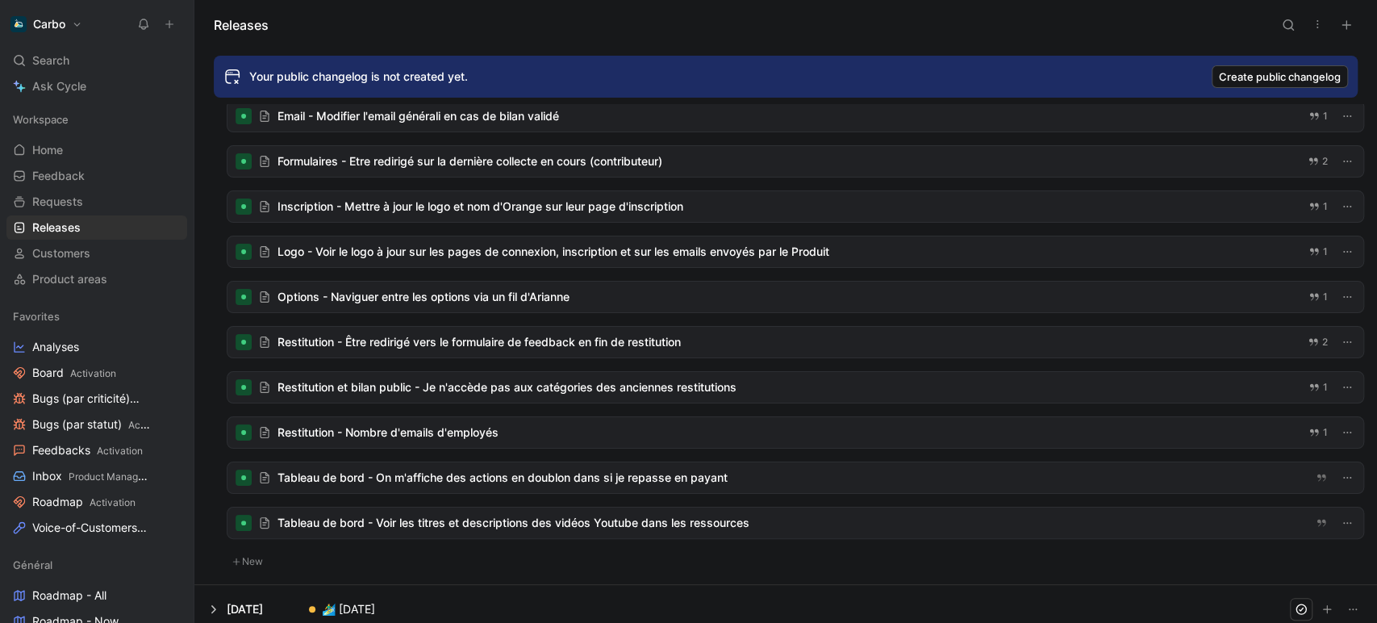
click at [458, 429] on div at bounding box center [796, 432] width 1136 height 31
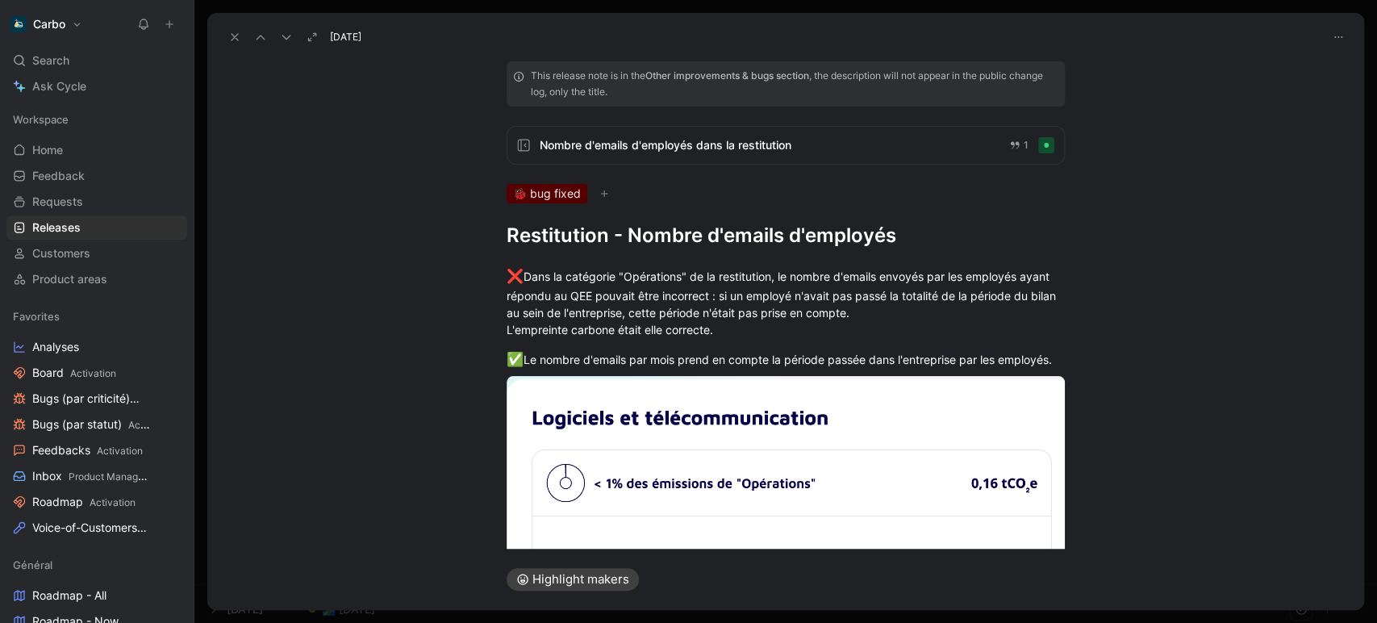
click at [626, 231] on h1 "Restitution - Nombre d'emails d'employés" at bounding box center [786, 236] width 558 height 26
click at [829, 238] on h1 "Restitution - Le nombre d'emails d'employés" at bounding box center [786, 236] width 558 height 26
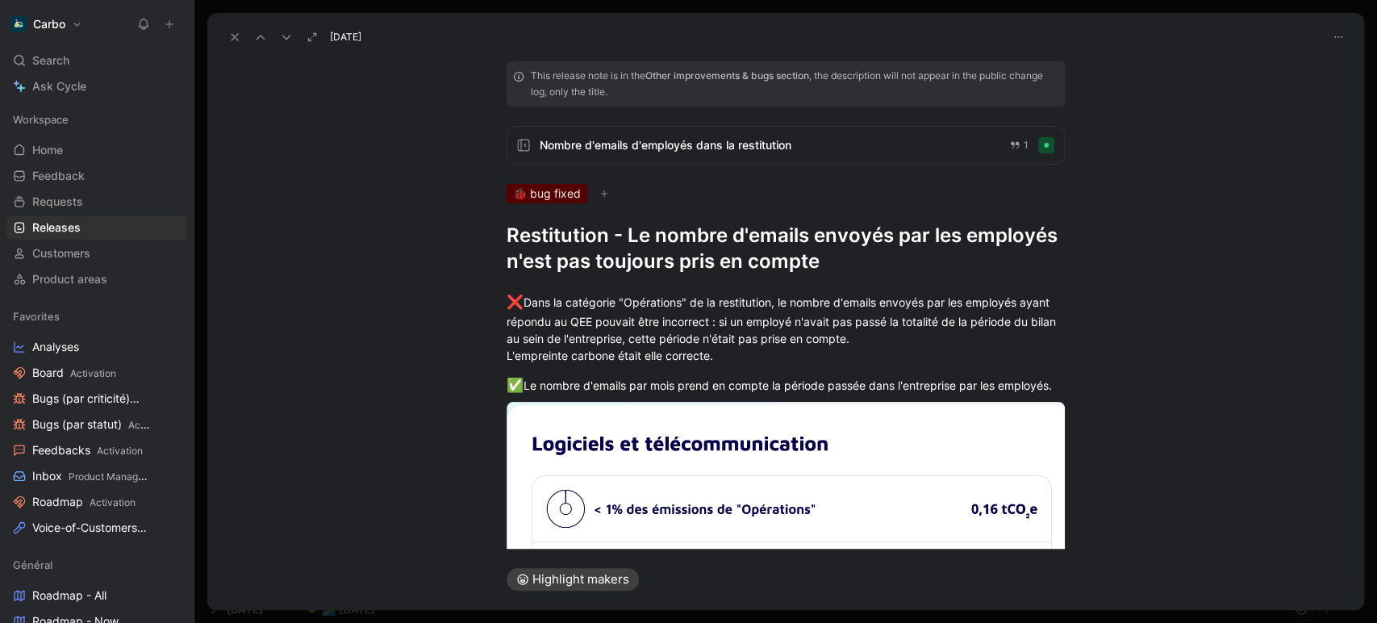
click at [646, 236] on h1 "Restitution - Le nombre d'emails envoyés par les employés n'est pas toujours pr…" at bounding box center [786, 249] width 558 height 52
click at [971, 232] on h1 "Restitution - Les emails envoyés par les employés n'est pas toujours pris en co…" at bounding box center [786, 249] width 558 height 52
click at [238, 39] on icon at bounding box center [234, 37] width 13 height 13
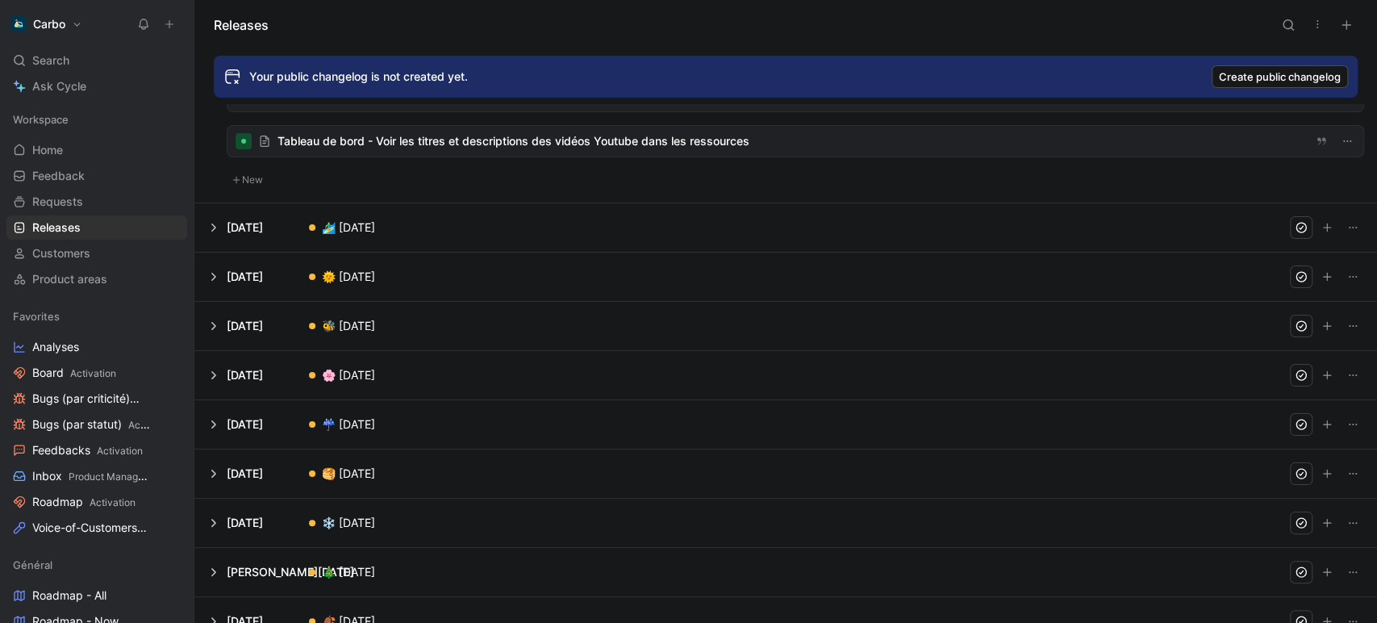
scroll to position [918, 0]
click at [234, 222] on button at bounding box center [785, 226] width 1181 height 48
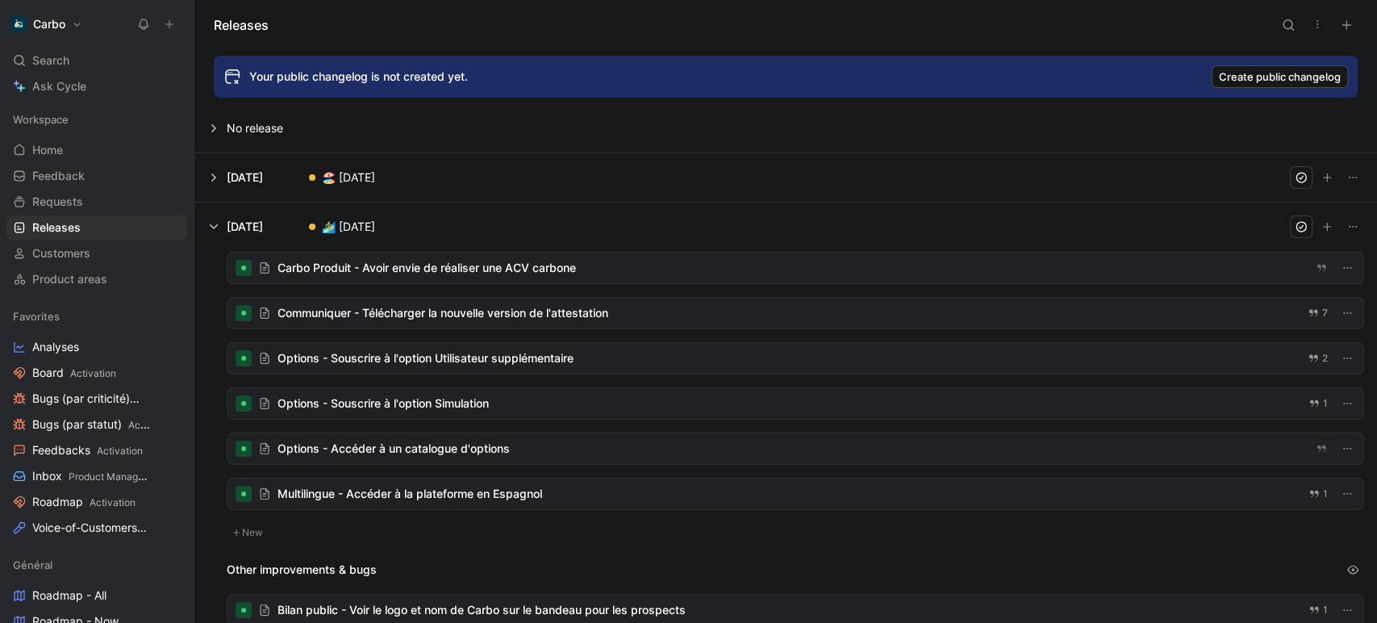
click at [446, 353] on div at bounding box center [796, 358] width 1136 height 31
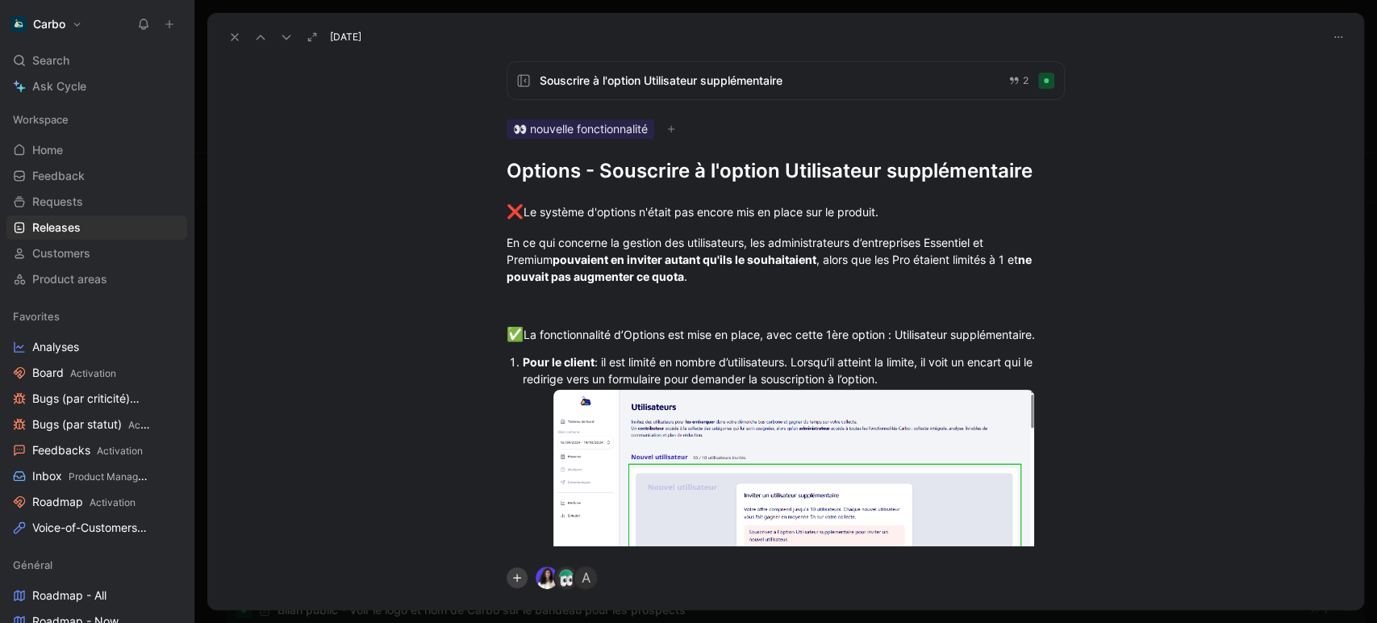
click at [699, 78] on span "Souscrire à l'option Utilisateur supplémentaire" at bounding box center [768, 80] width 456 height 19
